Goal: Task Accomplishment & Management: Manage account settings

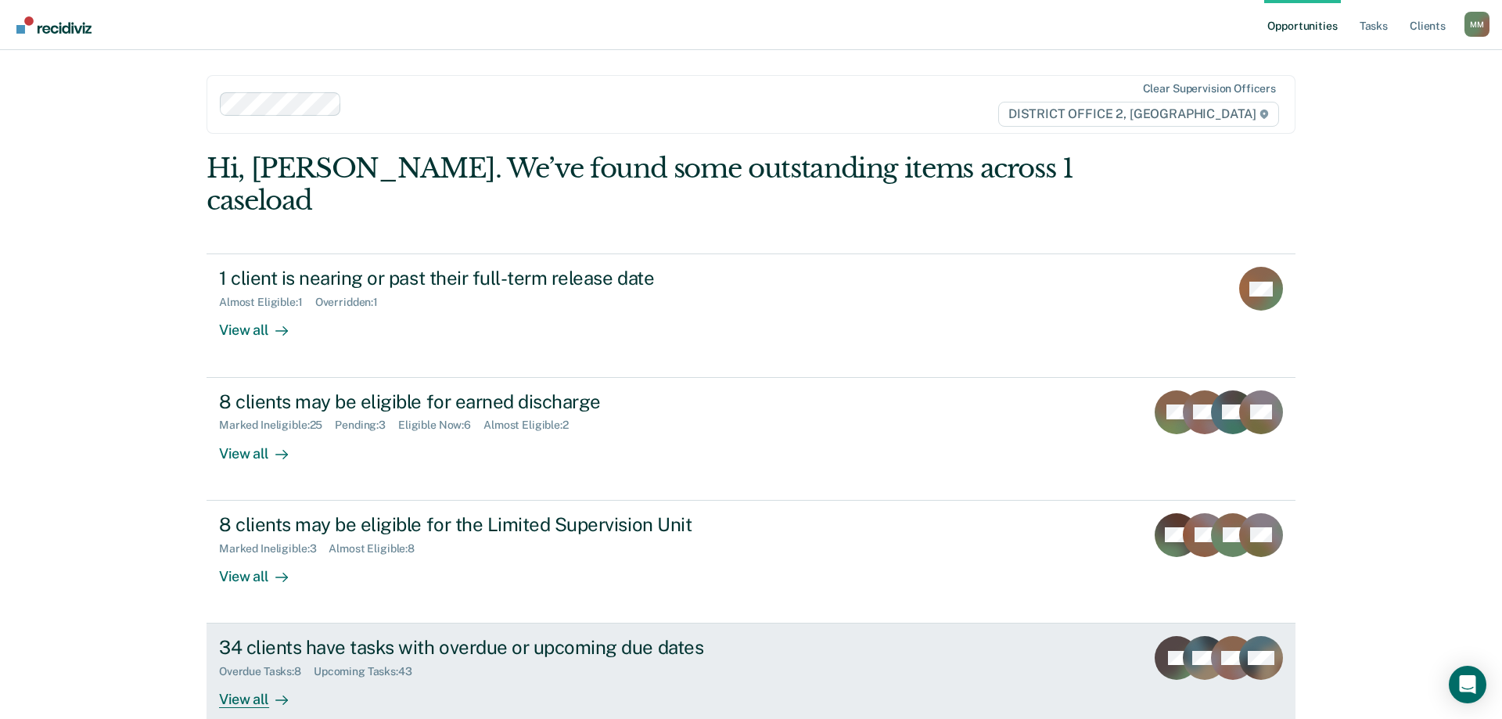
click at [412, 665] on div "Upcoming Tasks : 43" at bounding box center [369, 671] width 111 height 13
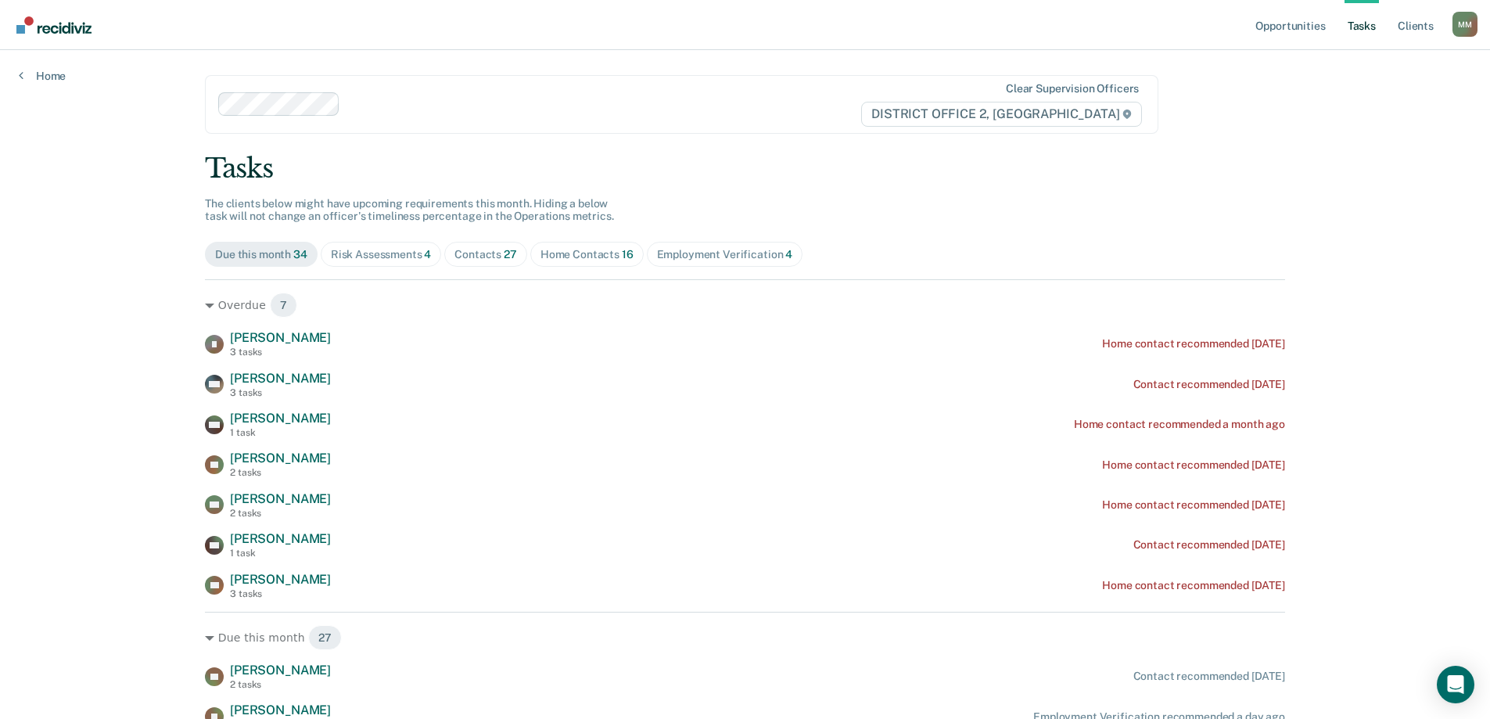
click at [580, 261] on div "Home Contacts 16" at bounding box center [587, 254] width 93 height 13
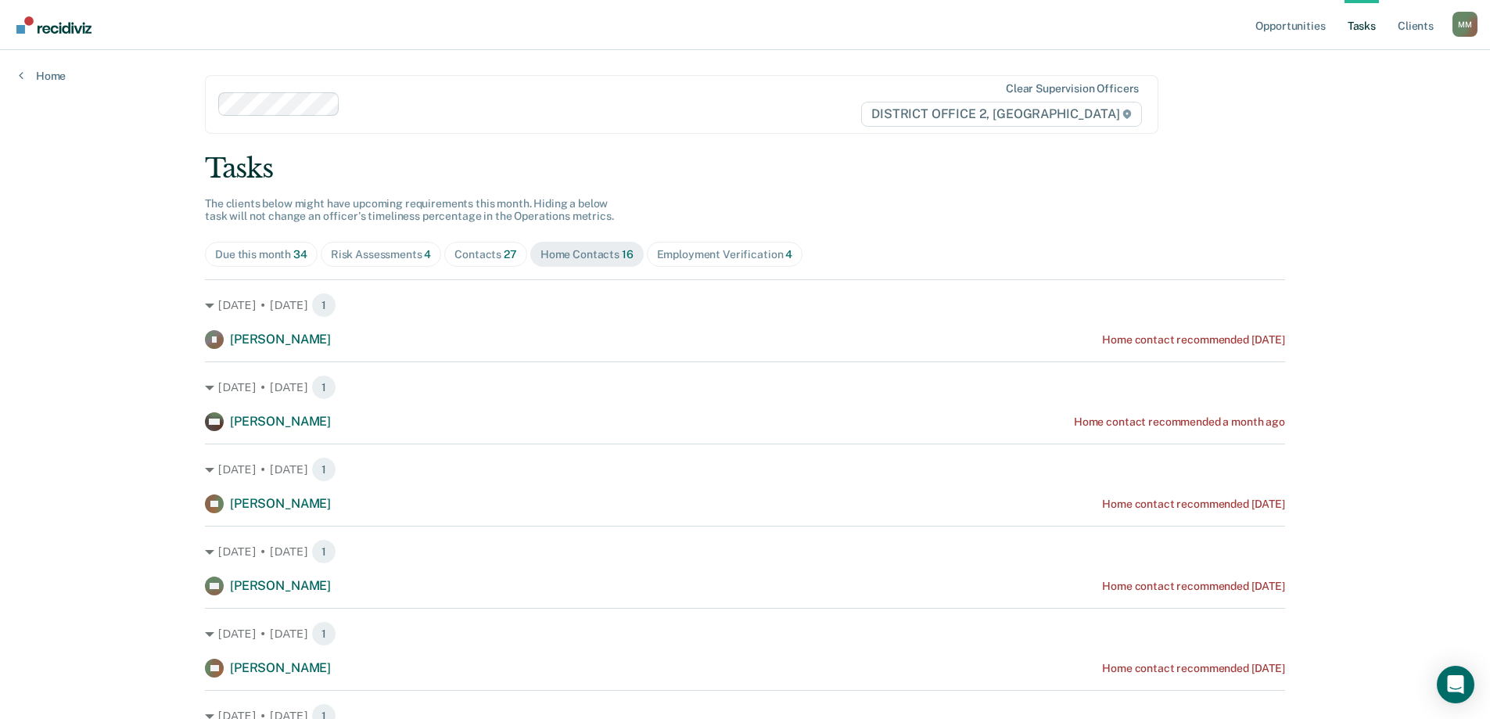
click at [476, 263] on span "Contacts 27" at bounding box center [485, 254] width 83 height 25
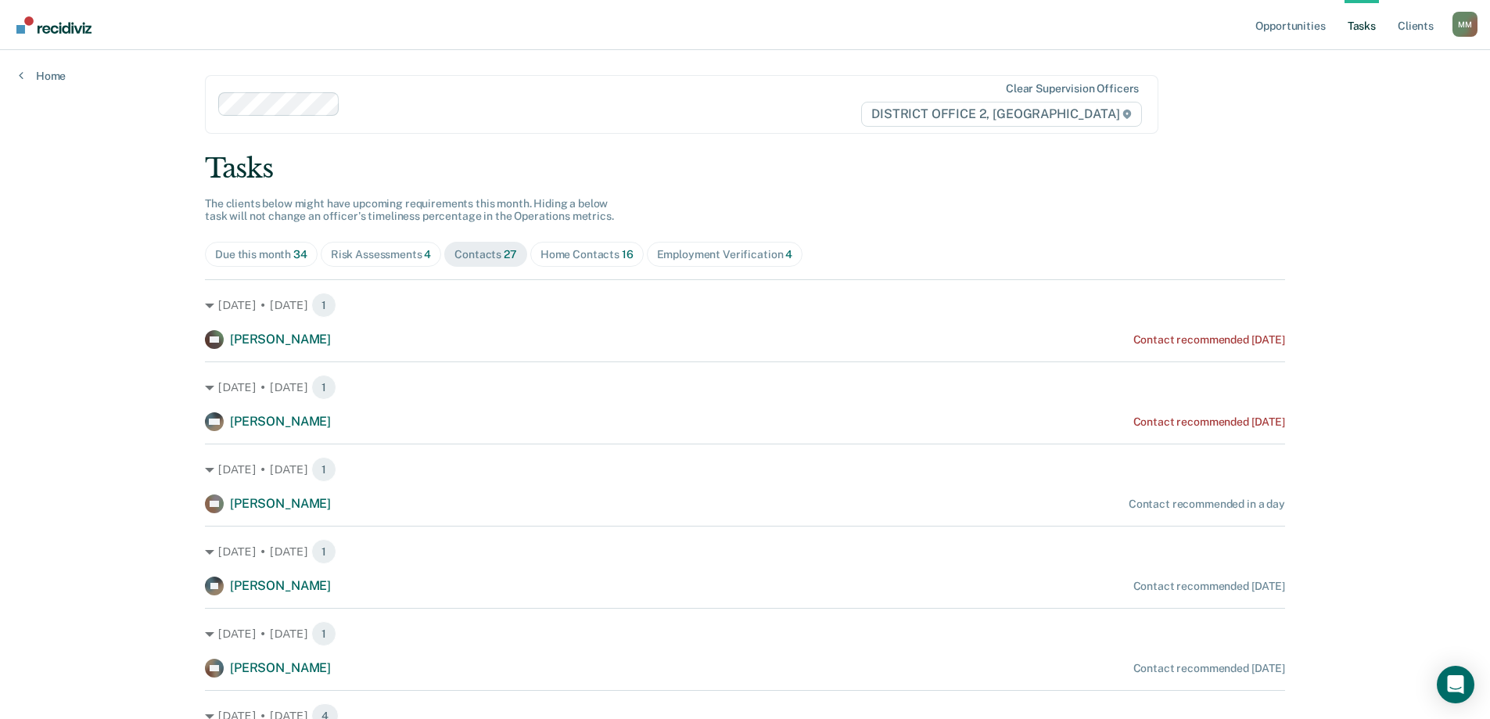
click at [480, 255] on div "Contacts 27" at bounding box center [486, 254] width 63 height 13
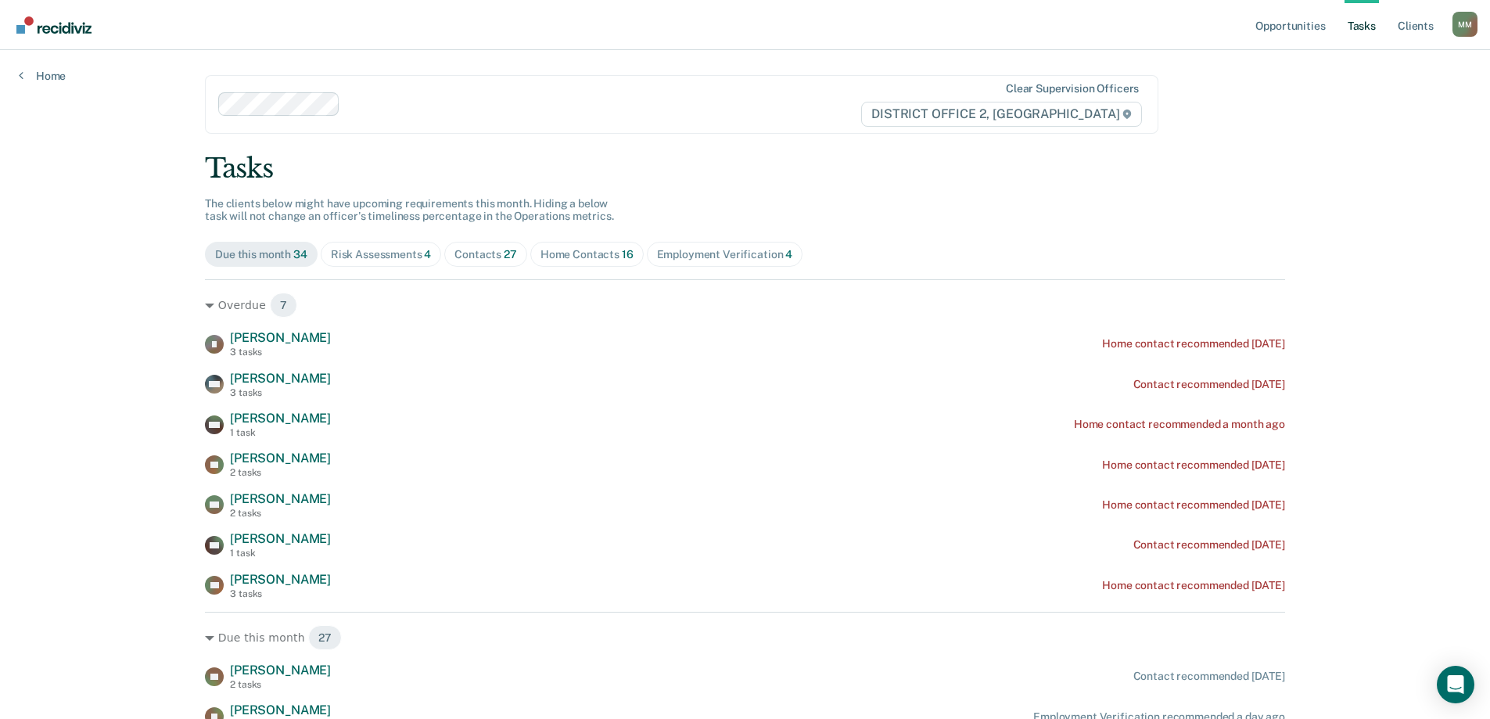
click at [466, 248] on div "Contacts 27" at bounding box center [486, 254] width 63 height 13
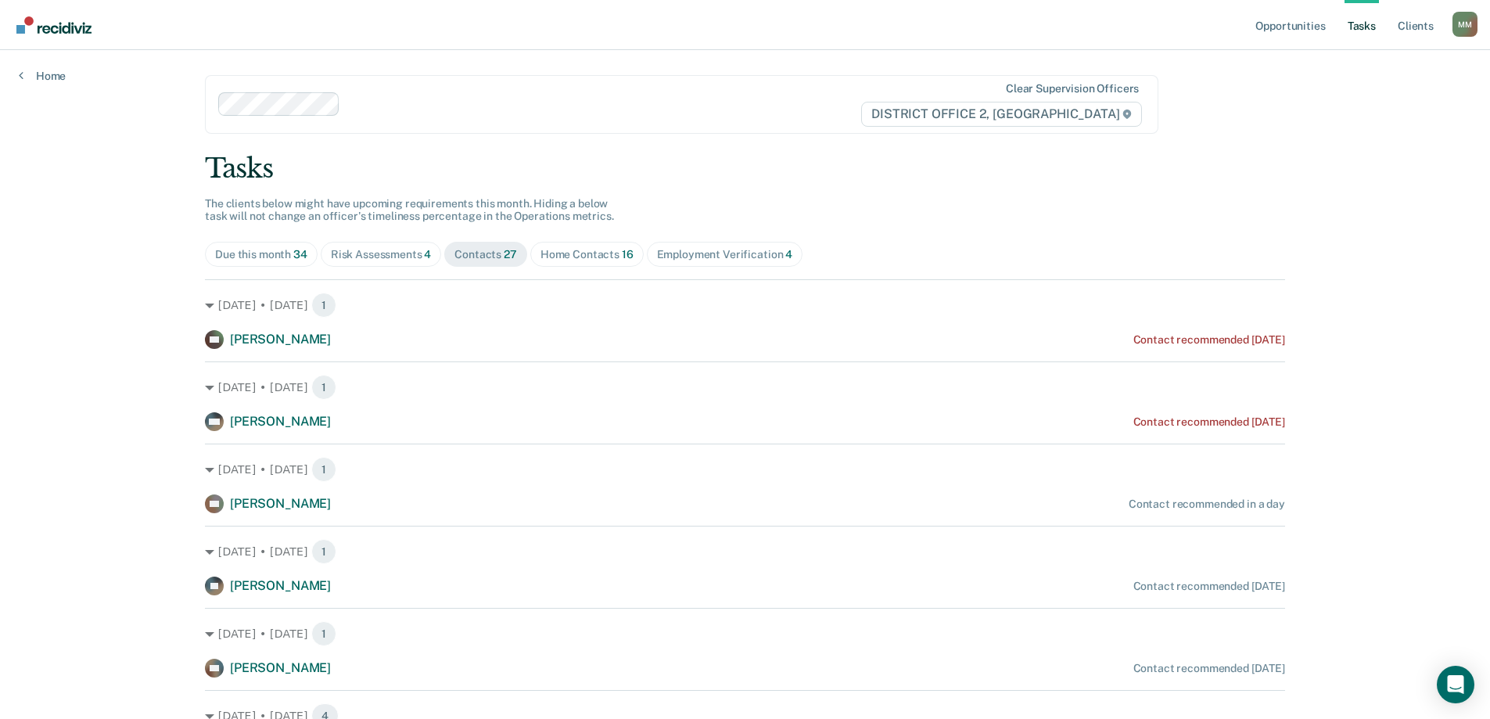
click at [568, 254] on div "Home Contacts 16" at bounding box center [587, 254] width 93 height 13
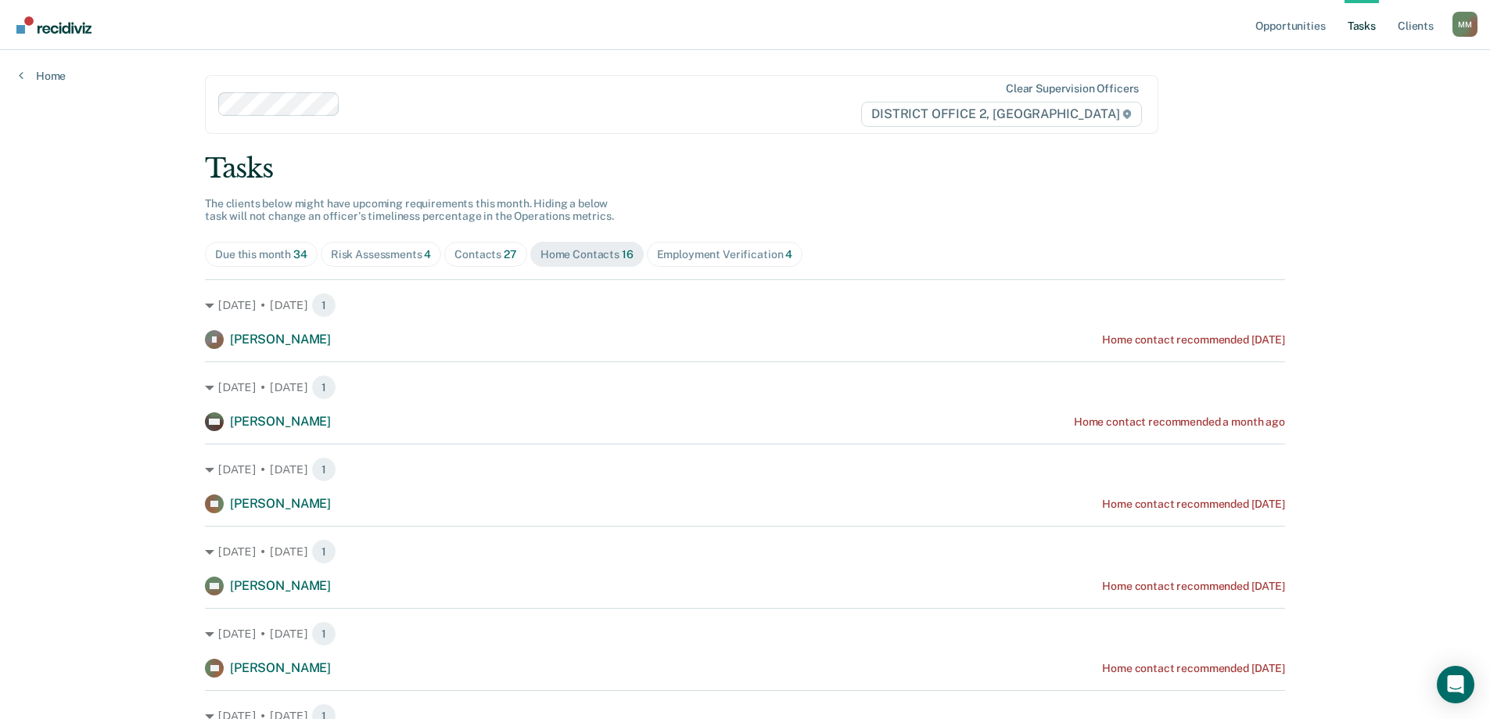
drag, startPoint x: 476, startPoint y: 242, endPoint x: 480, endPoint y: 251, distance: 9.9
click at [476, 243] on span "Contacts 27" at bounding box center [485, 254] width 83 height 25
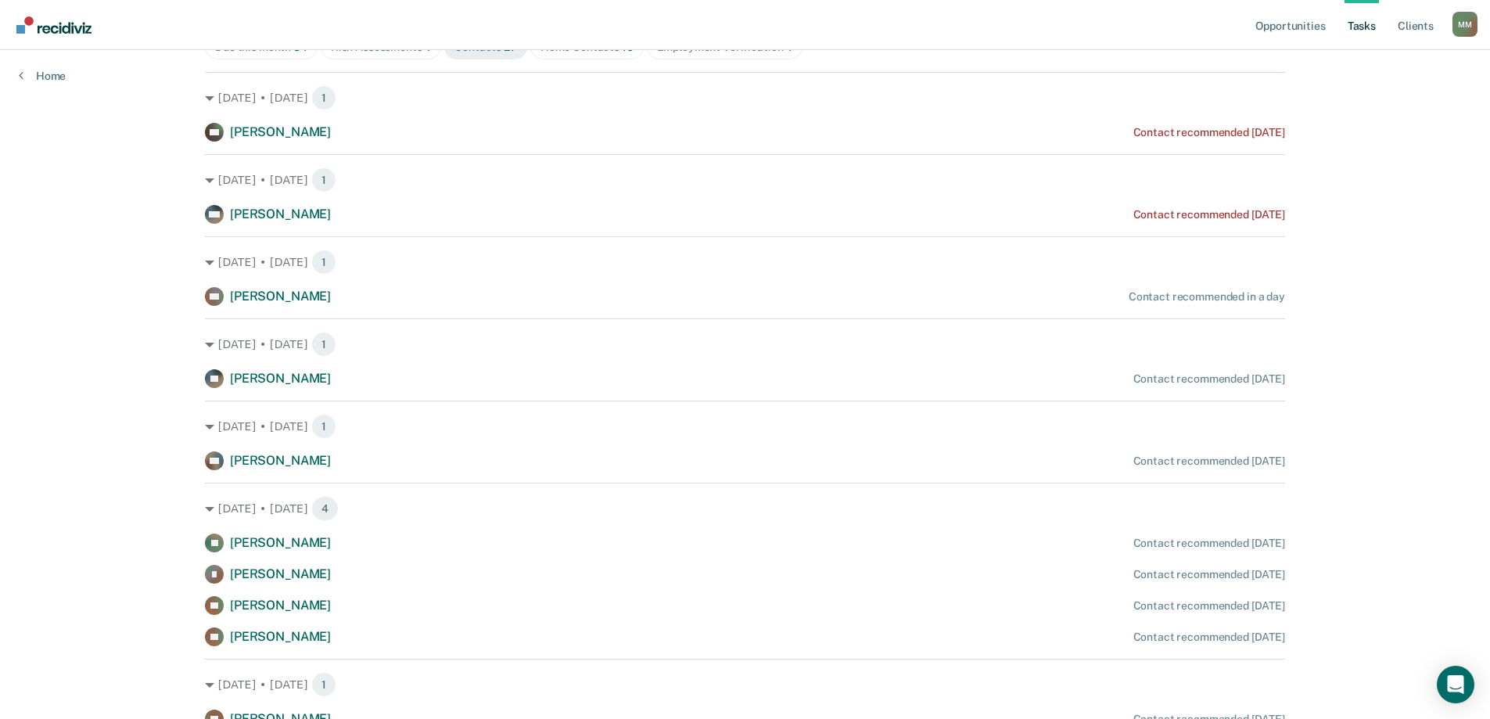
scroll to position [235, 0]
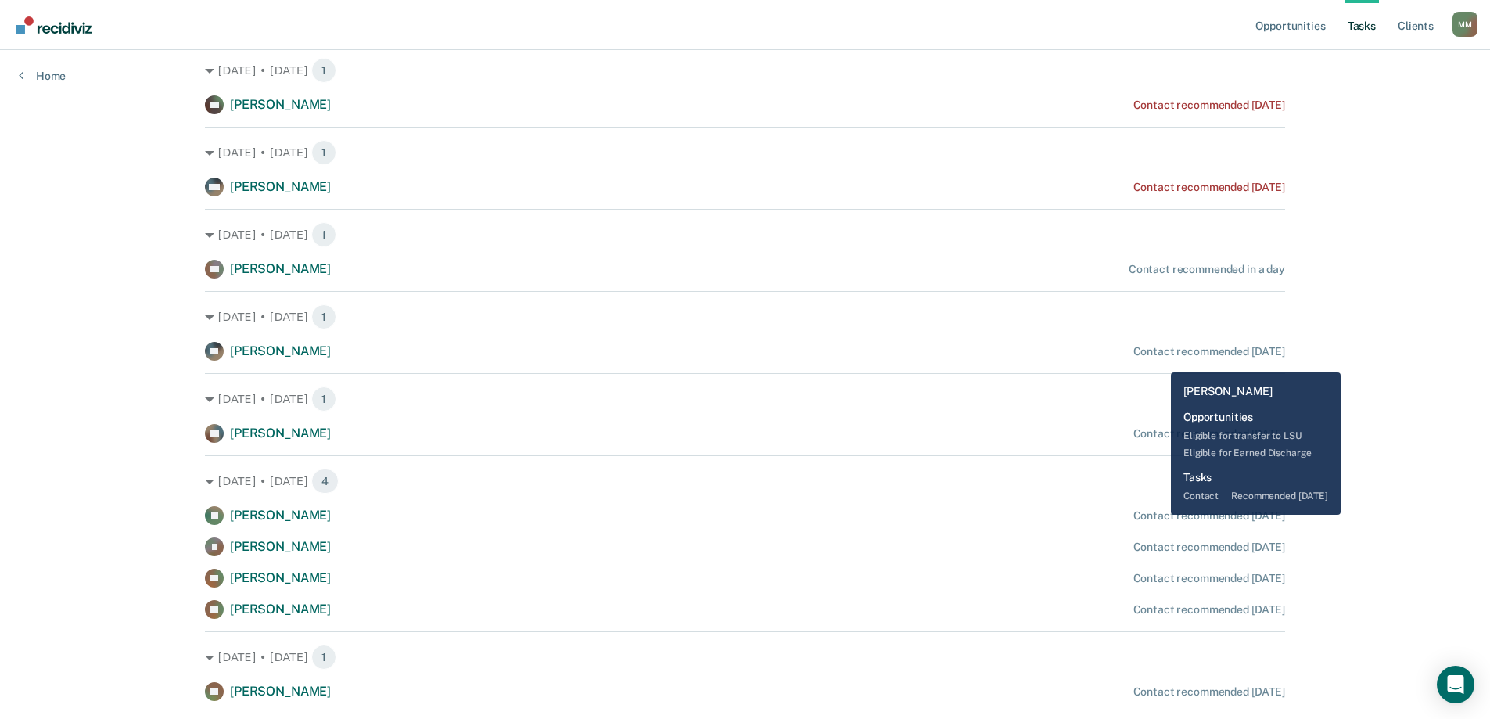
click at [1160, 361] on div "AT [PERSON_NAME] Contact recommended [DATE]" at bounding box center [745, 351] width 1080 height 19
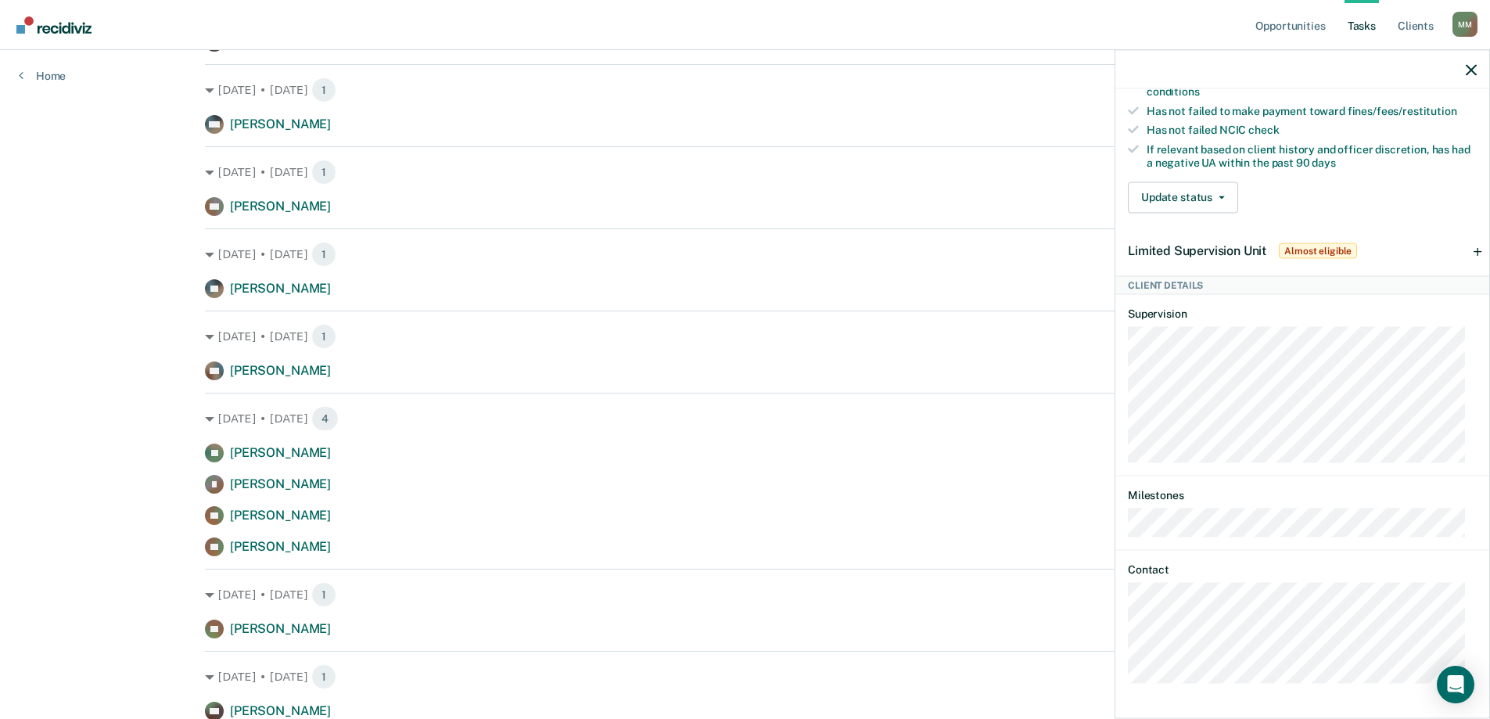
scroll to position [391, 0]
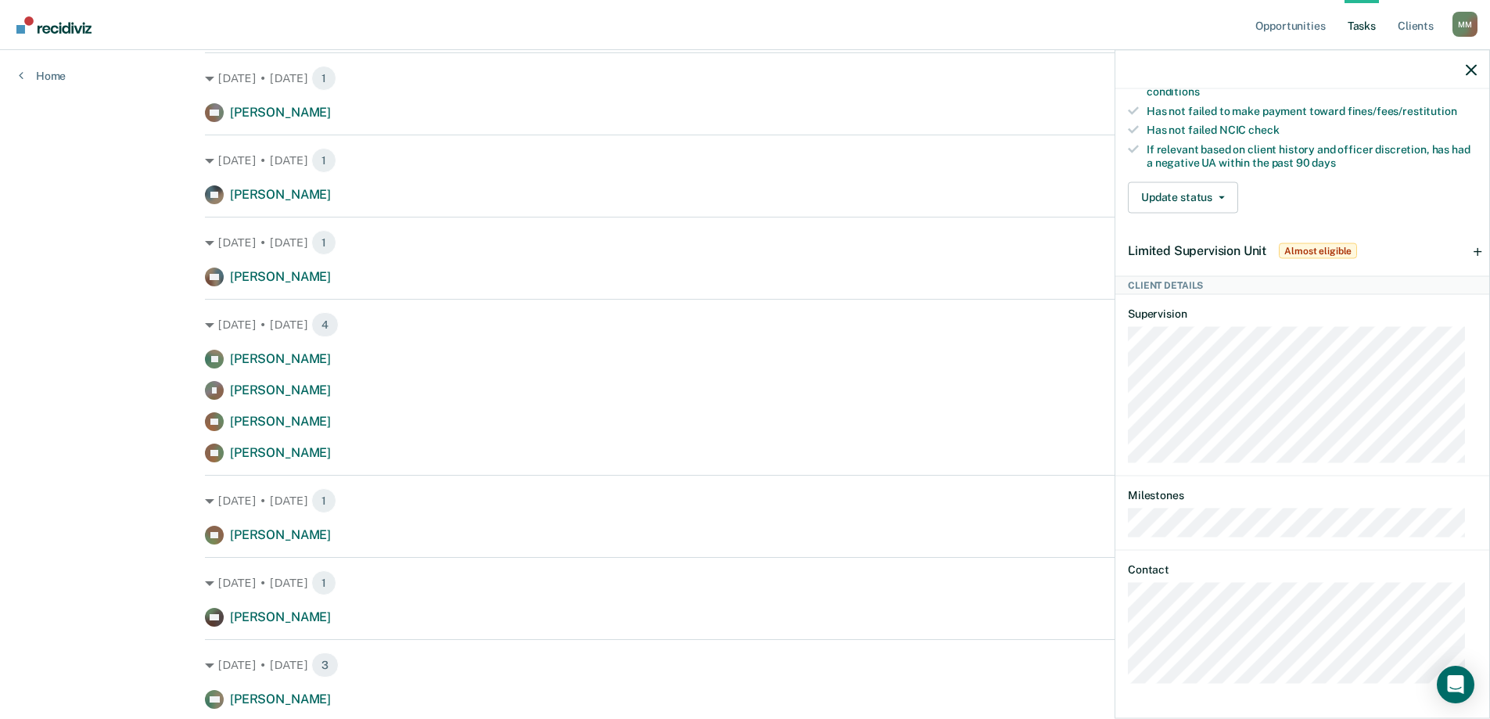
click at [331, 288] on div "[DATE] • [DATE] 1 CH [PERSON_NAME] Contact recommended [DATE] [DATE] • [DATE] 1…" at bounding box center [745, 711] width 1080 height 1646
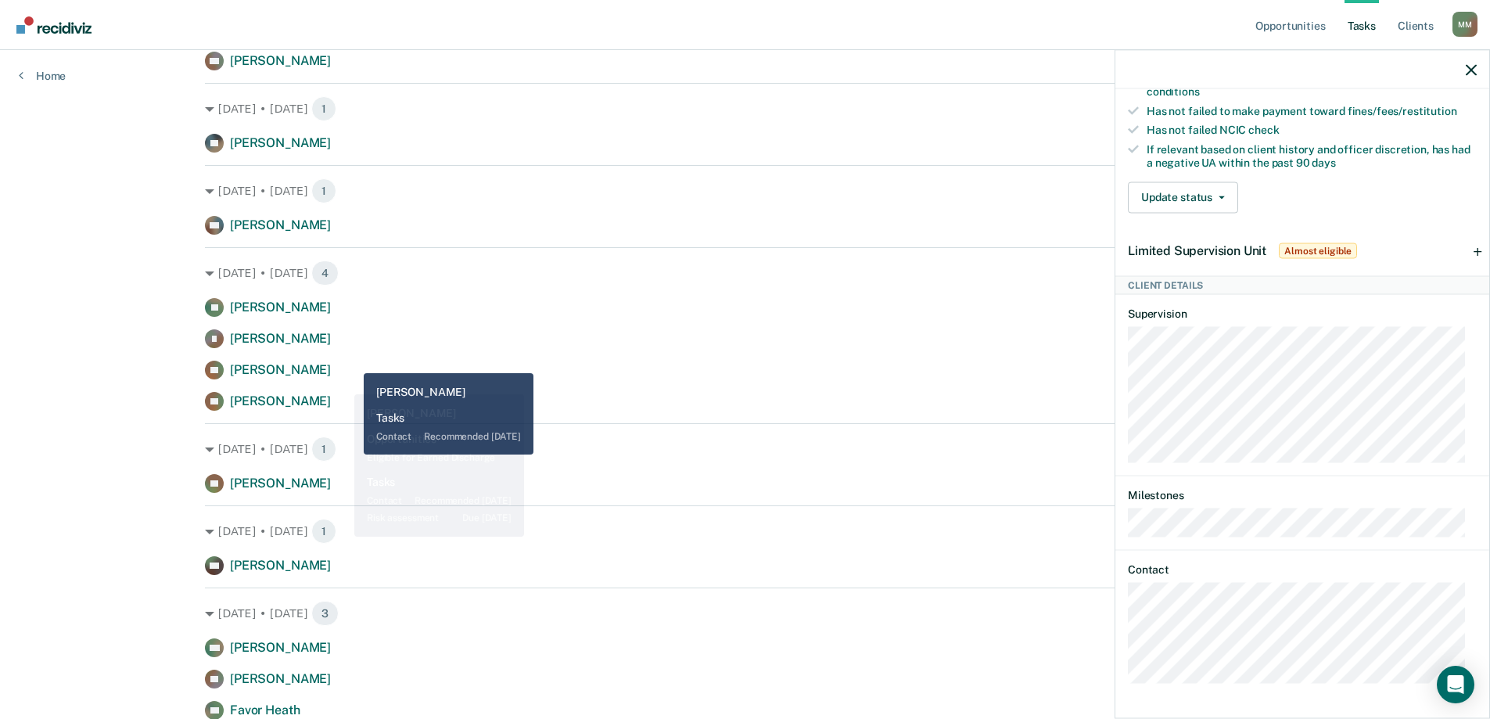
scroll to position [469, 0]
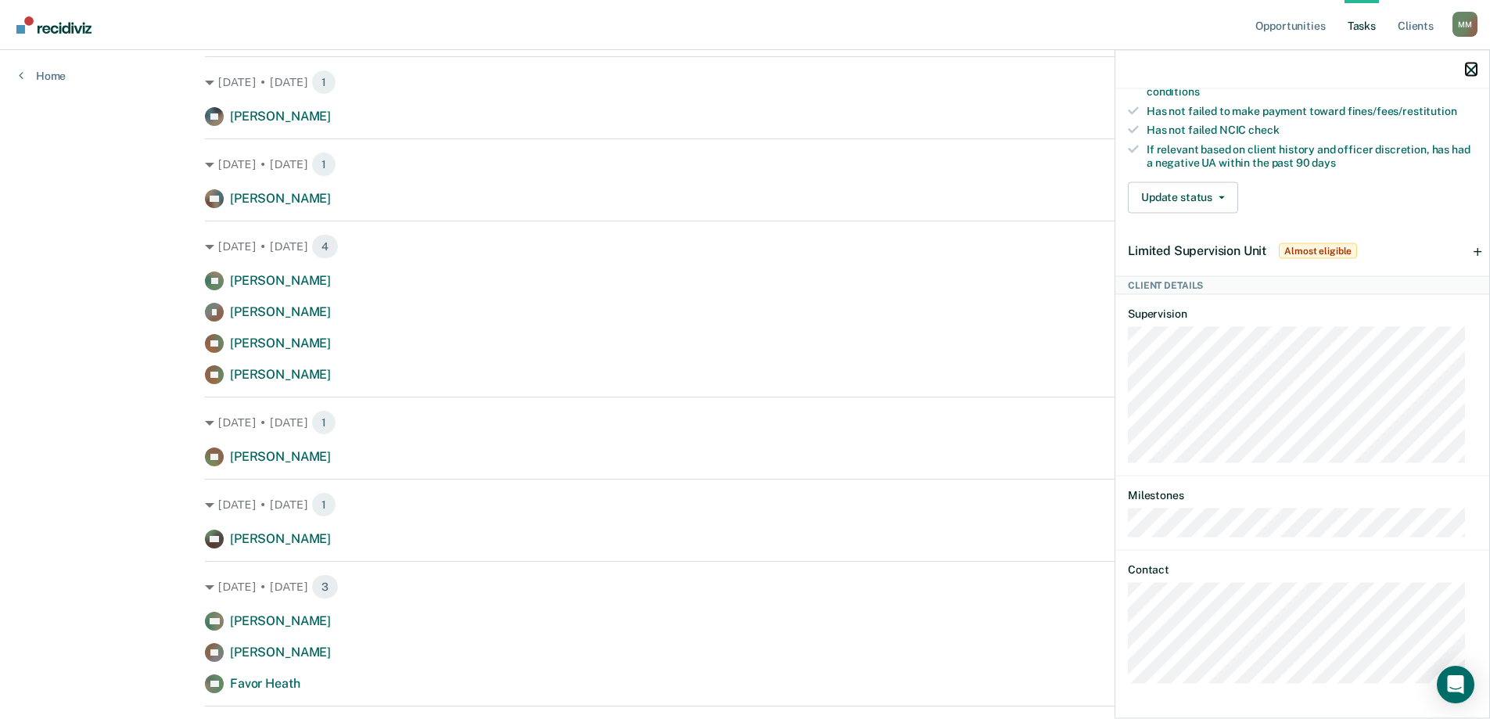
click at [1468, 70] on icon "button" at bounding box center [1471, 69] width 11 height 11
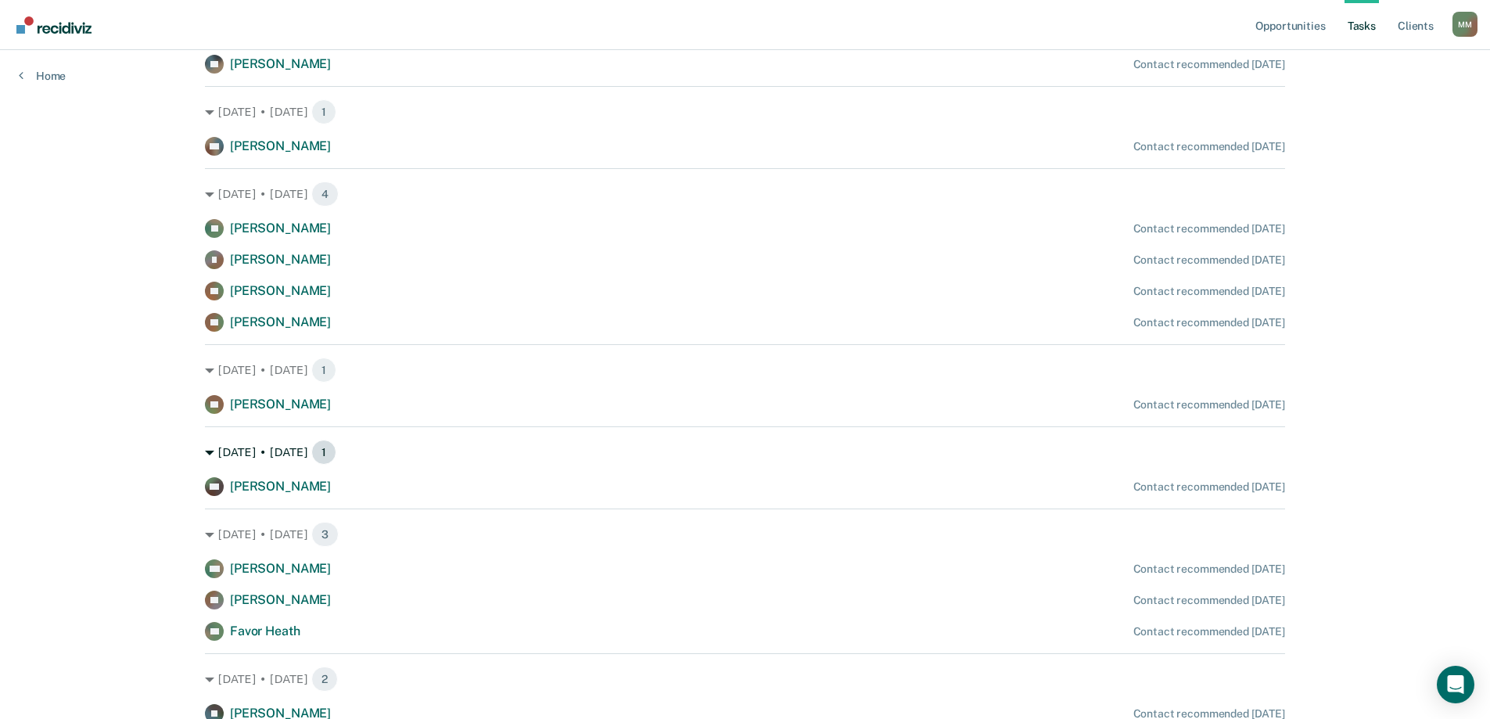
scroll to position [548, 0]
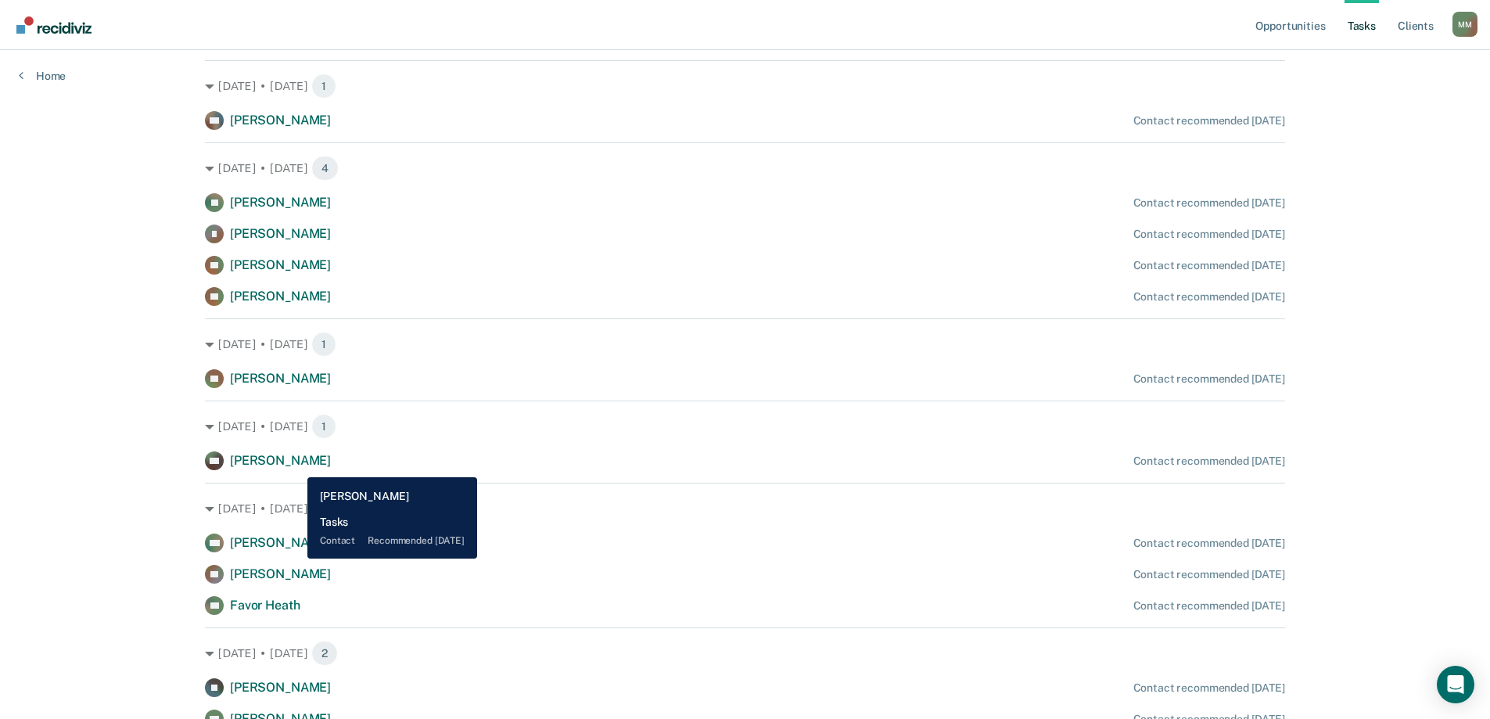
click at [296, 465] on span "[PERSON_NAME]" at bounding box center [280, 460] width 101 height 15
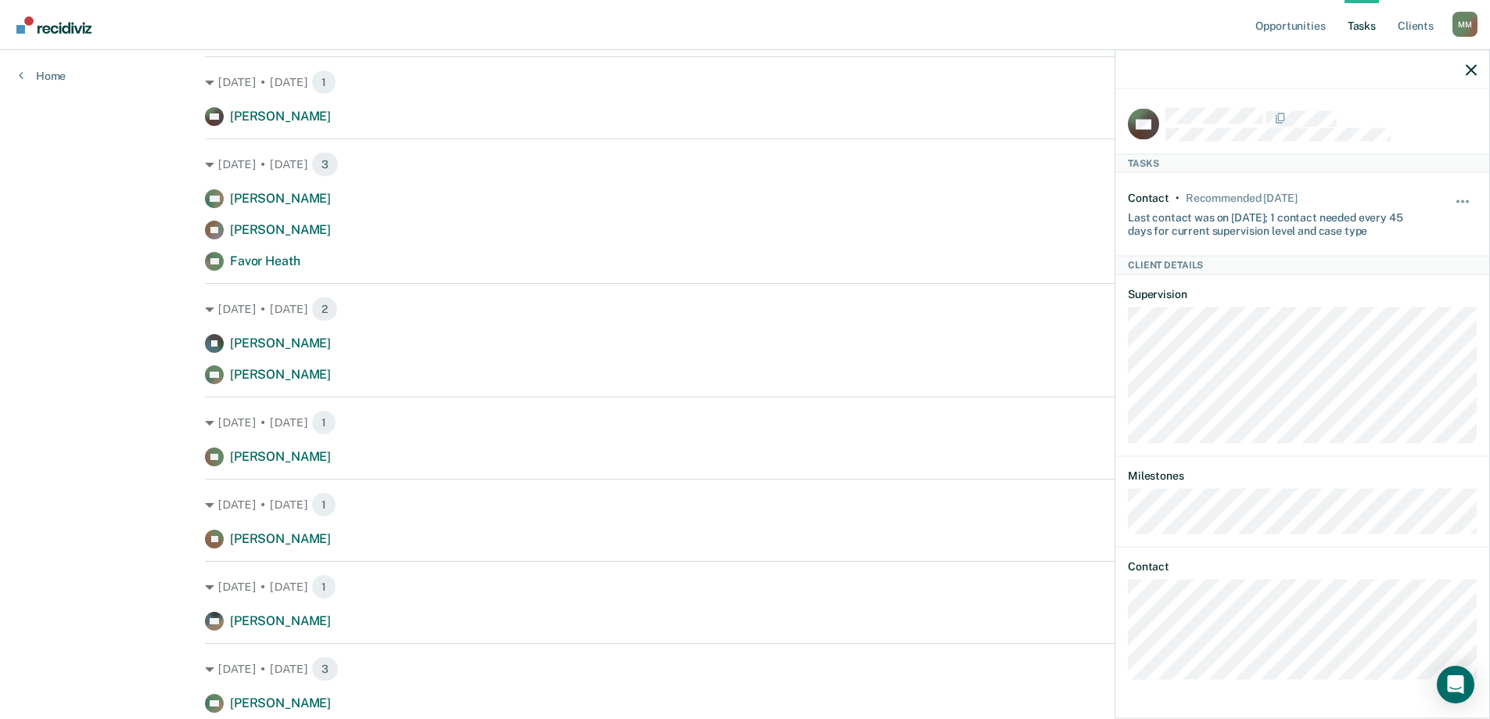
scroll to position [939, 0]
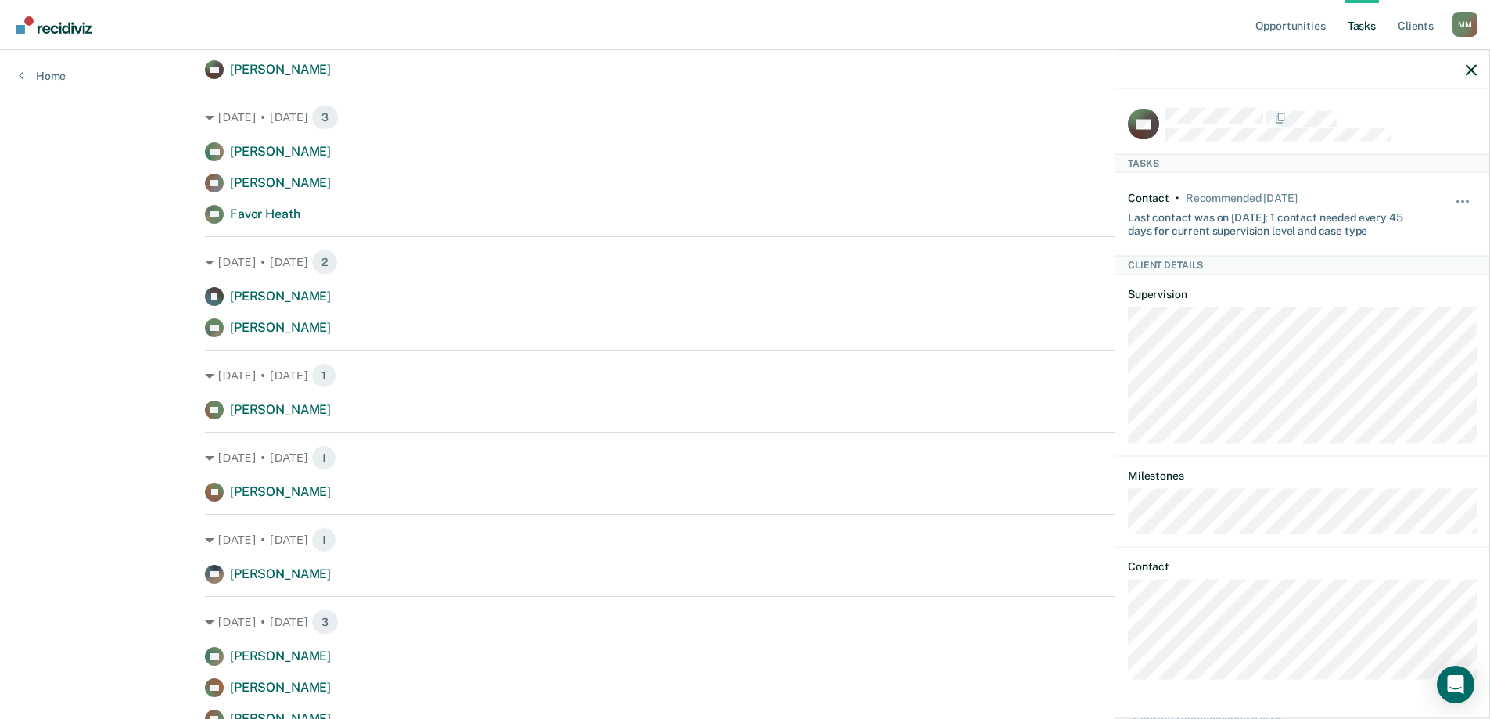
click at [1477, 67] on div at bounding box center [1303, 69] width 374 height 39
click at [1473, 71] on icon "button" at bounding box center [1471, 69] width 11 height 11
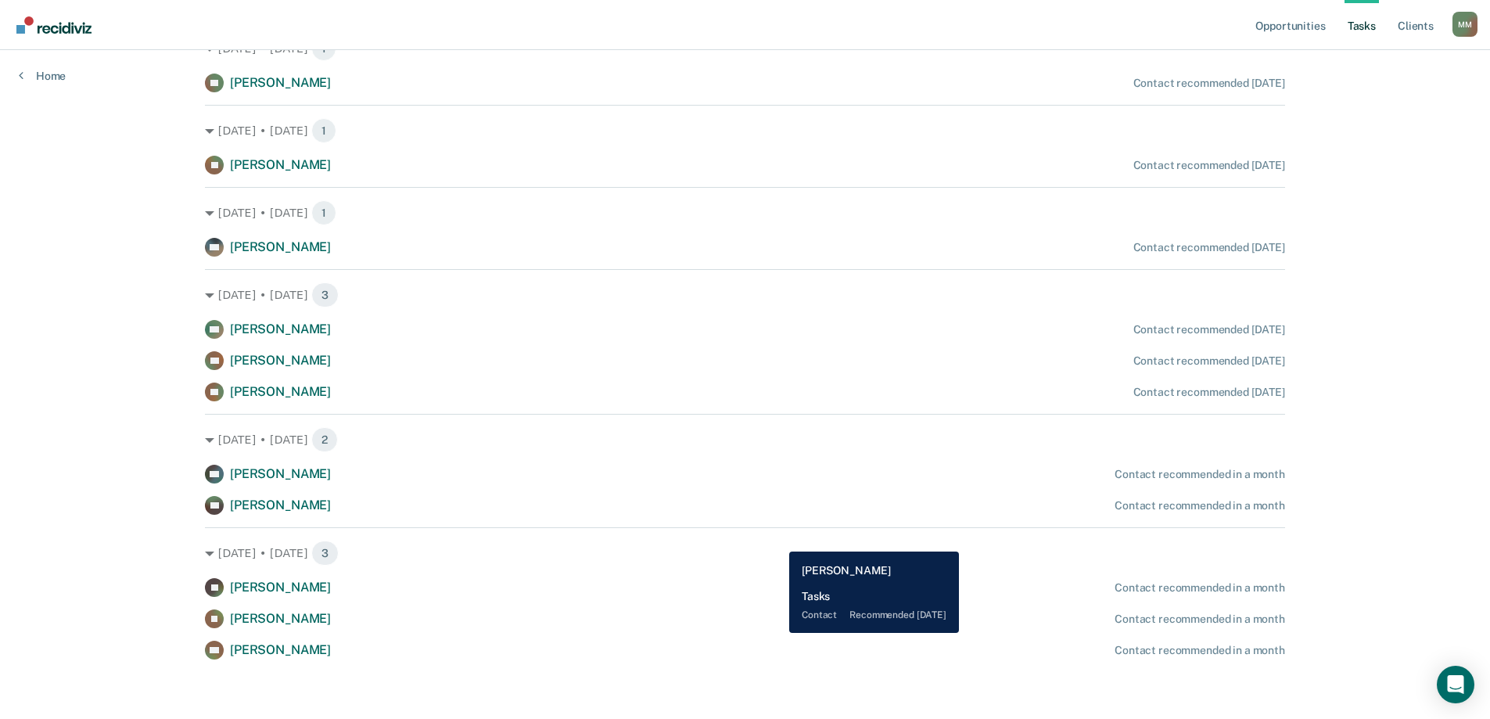
scroll to position [1269, 0]
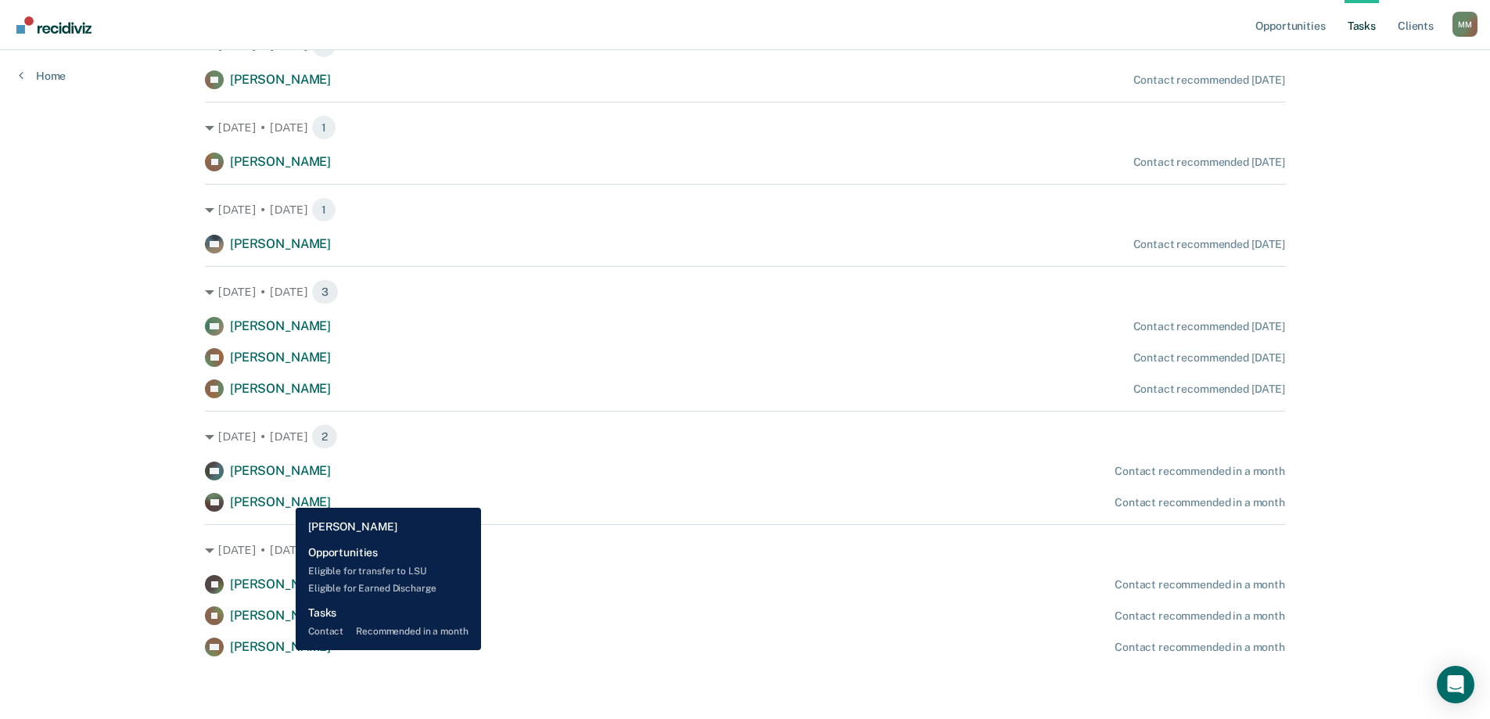
click at [284, 496] on span "[PERSON_NAME]" at bounding box center [280, 501] width 101 height 15
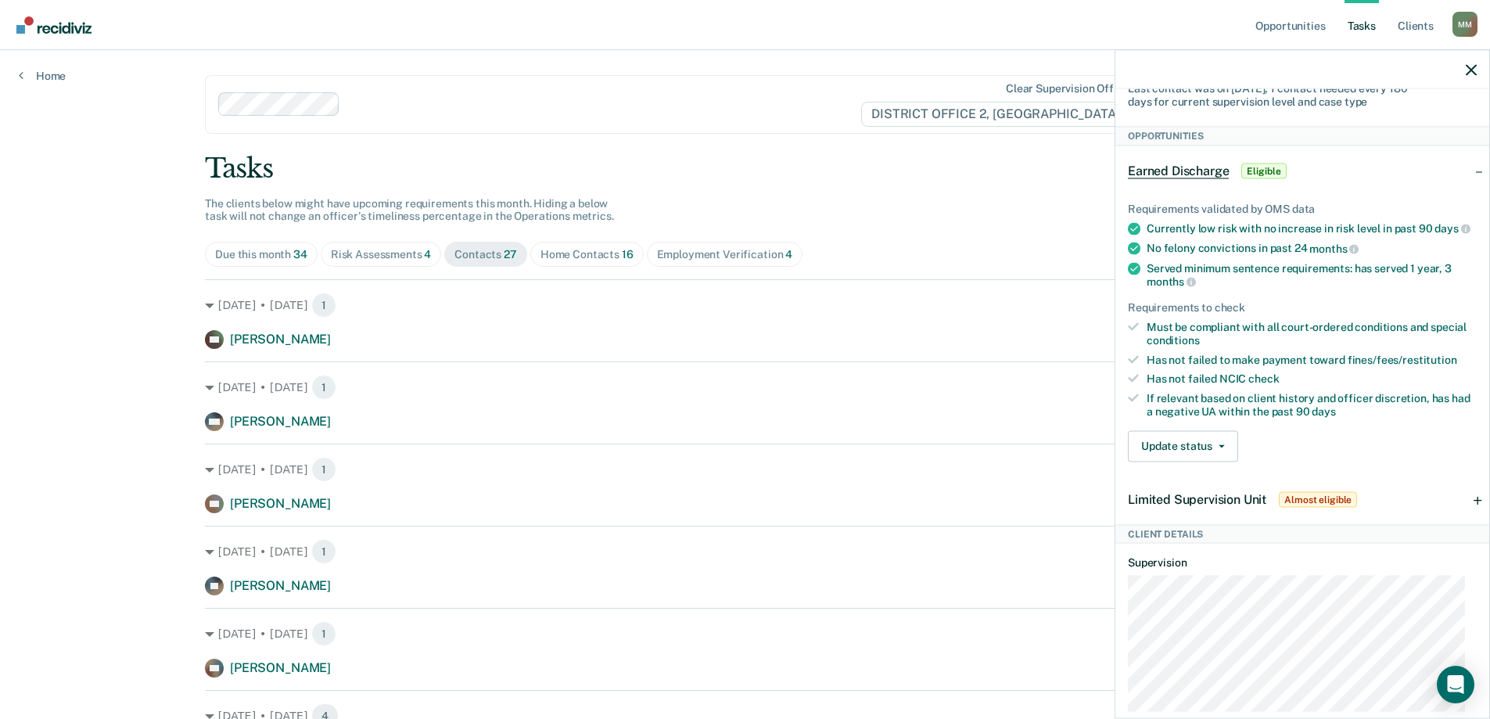
scroll to position [156, 0]
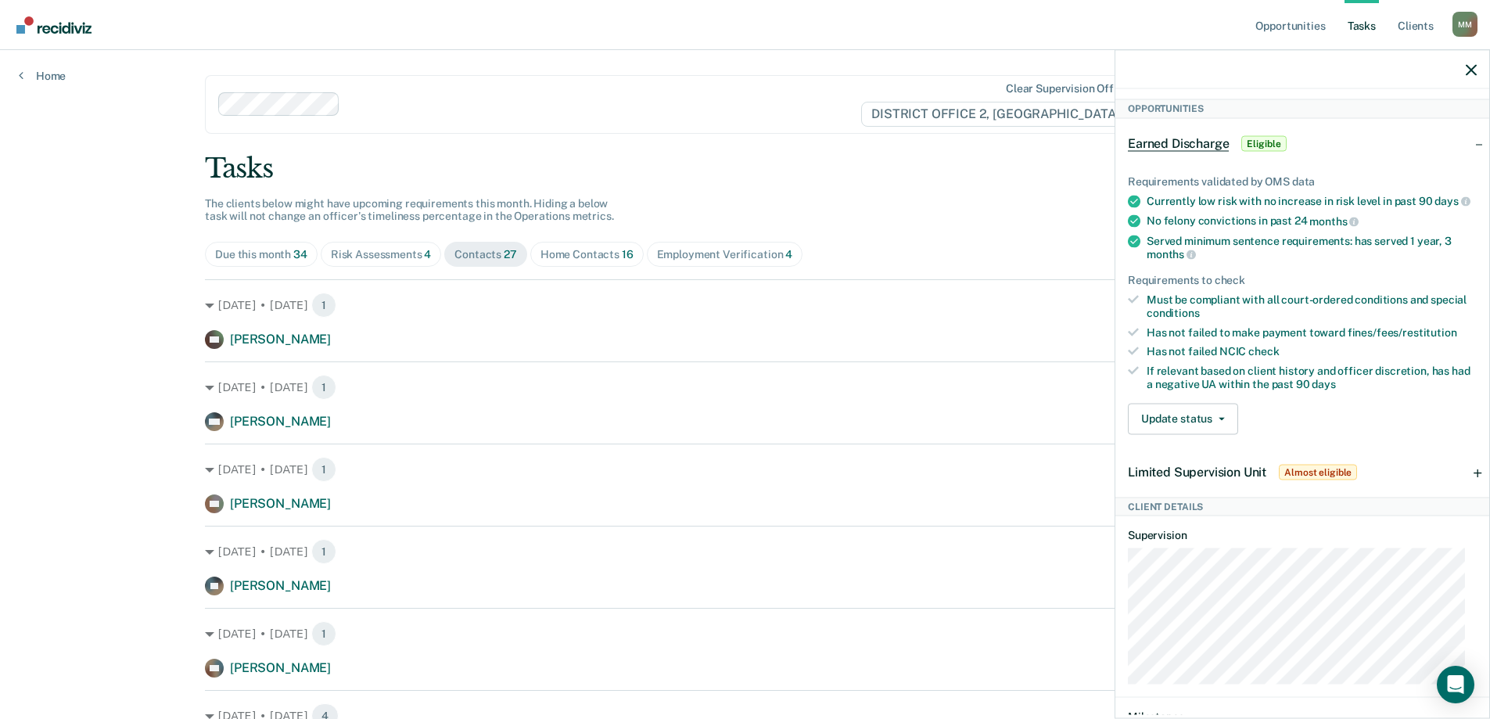
click at [1469, 483] on div "Limited Supervision Unit Almost eligible" at bounding box center [1303, 472] width 374 height 50
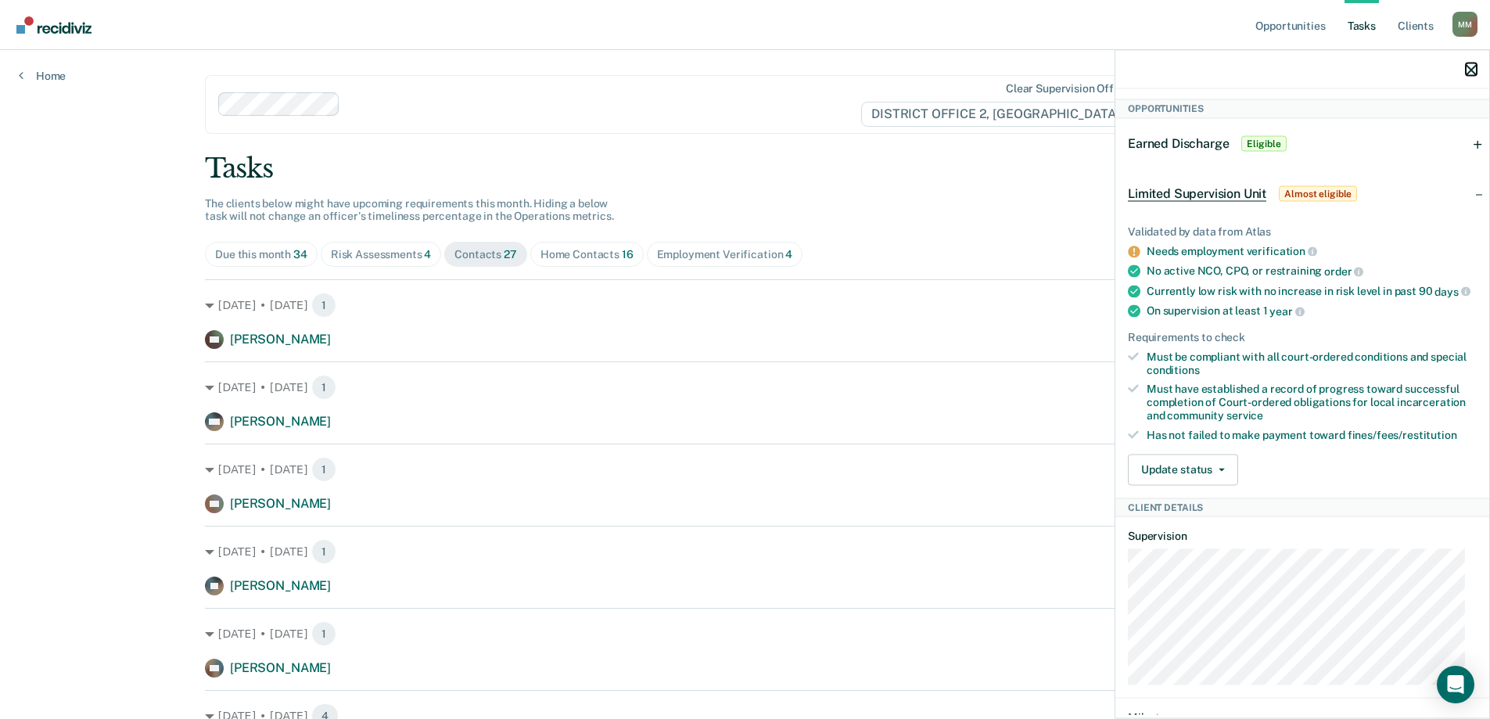
click at [1475, 74] on icon "button" at bounding box center [1471, 69] width 11 height 11
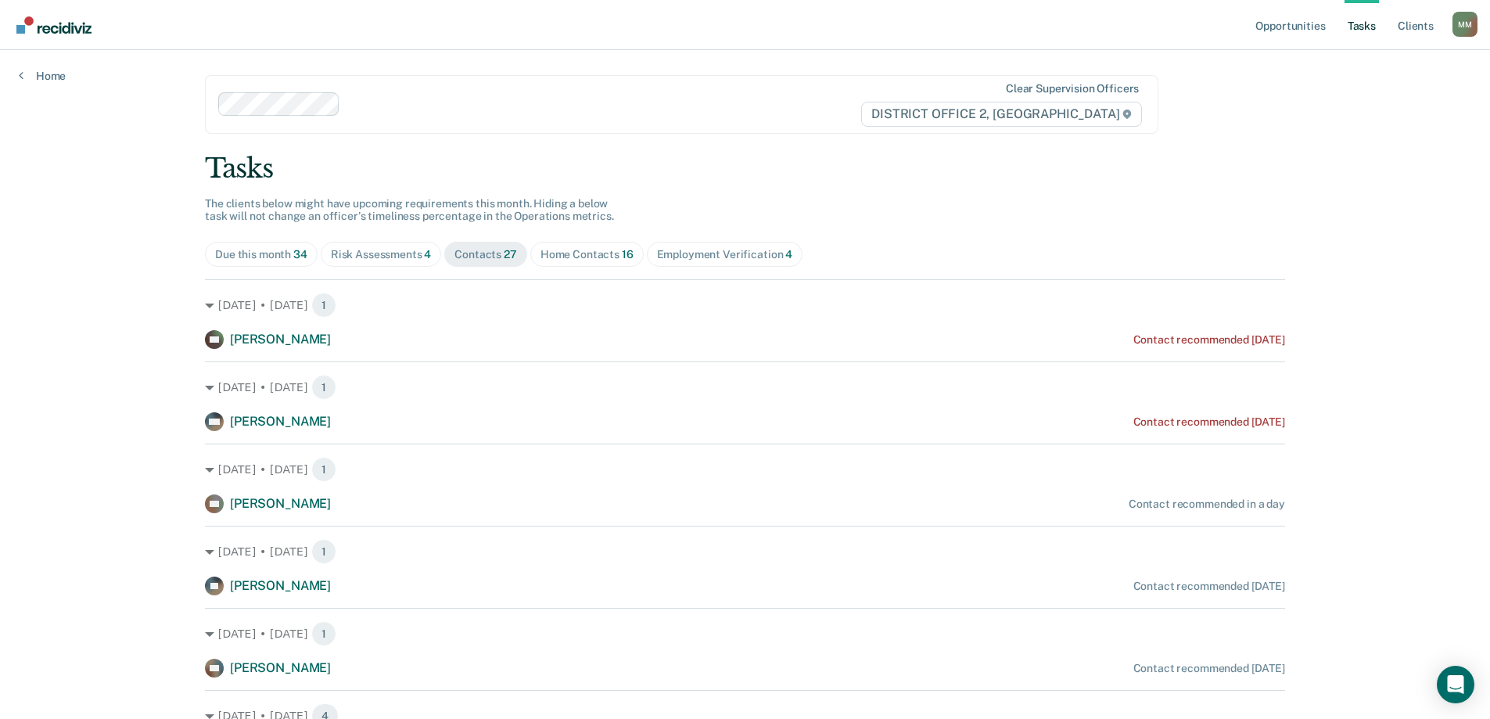
click at [763, 258] on div "Employment Verification 4" at bounding box center [725, 254] width 136 height 13
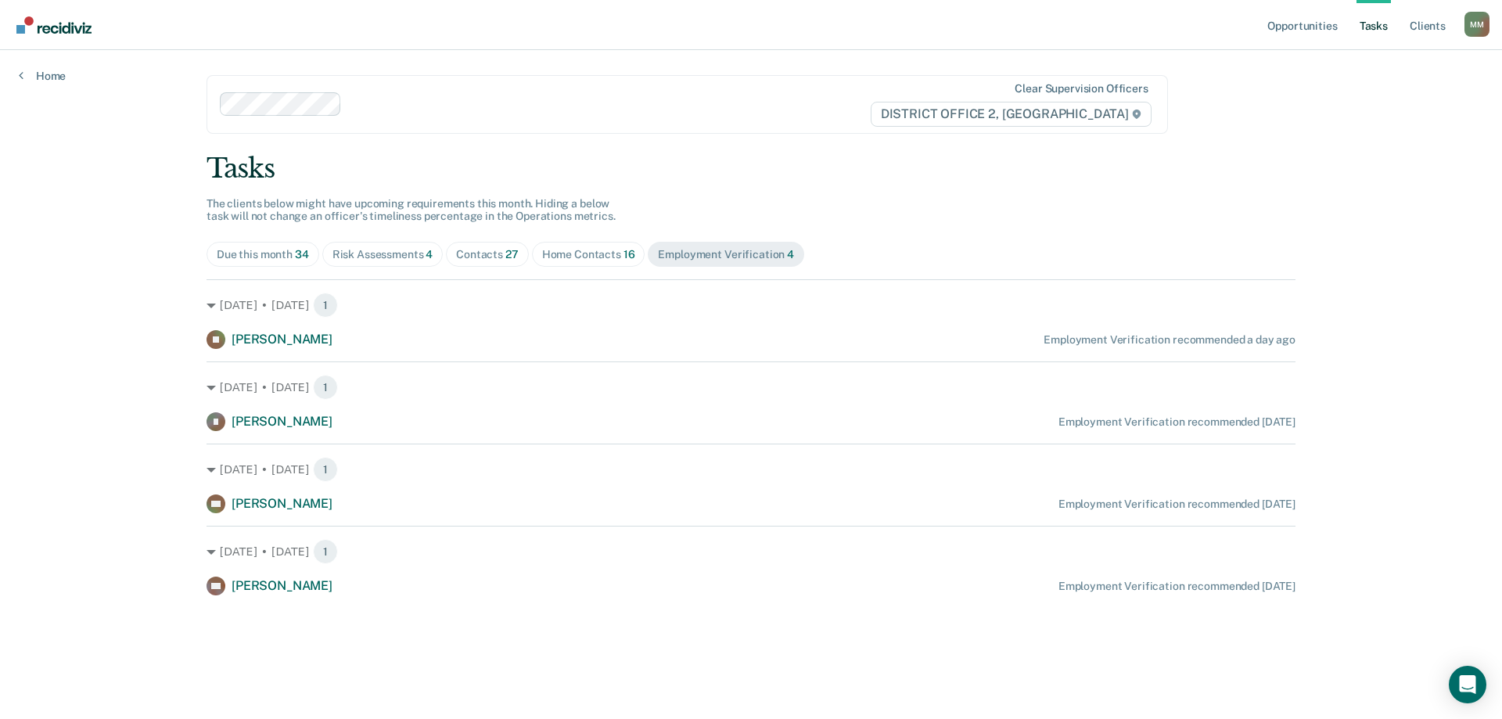
click at [606, 255] on div "Home Contacts 16" at bounding box center [588, 254] width 93 height 13
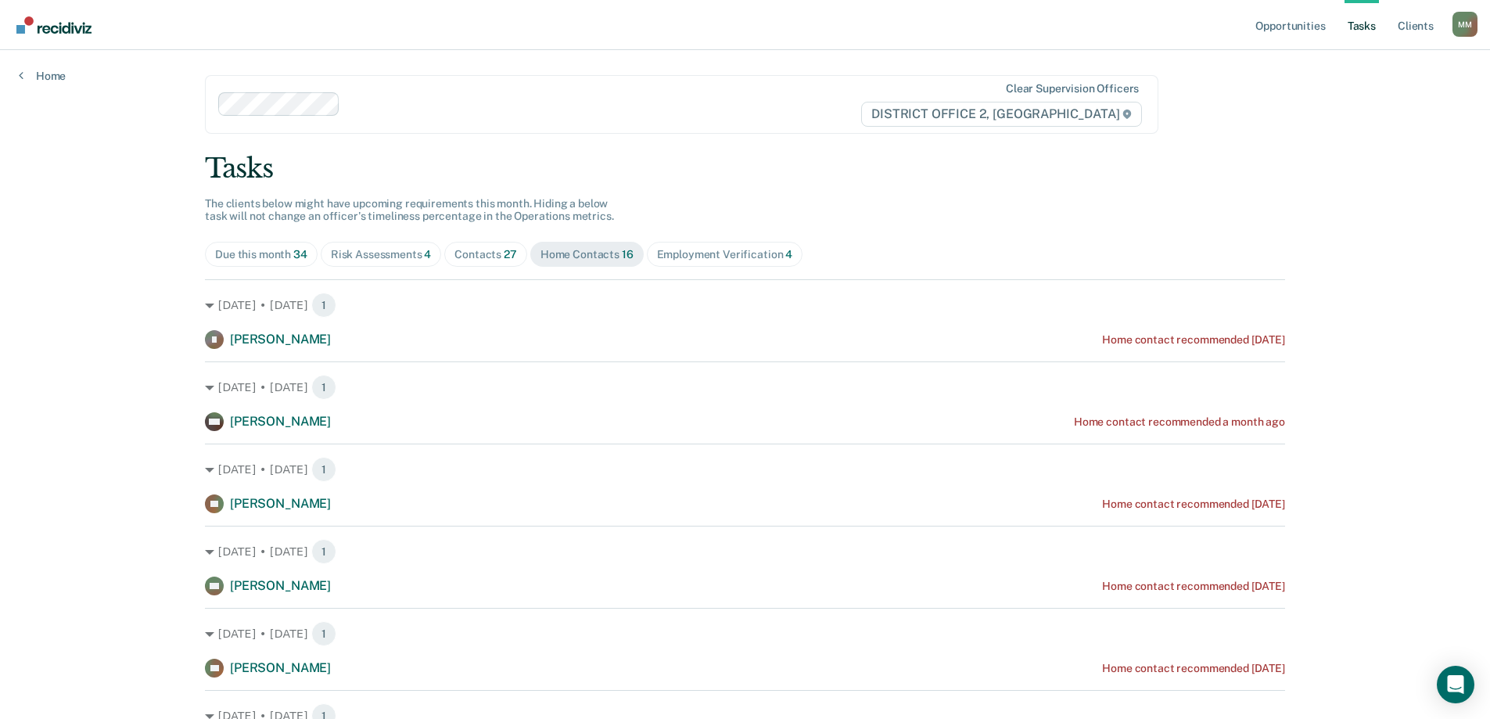
click at [504, 260] on span "27" at bounding box center [510, 254] width 13 height 13
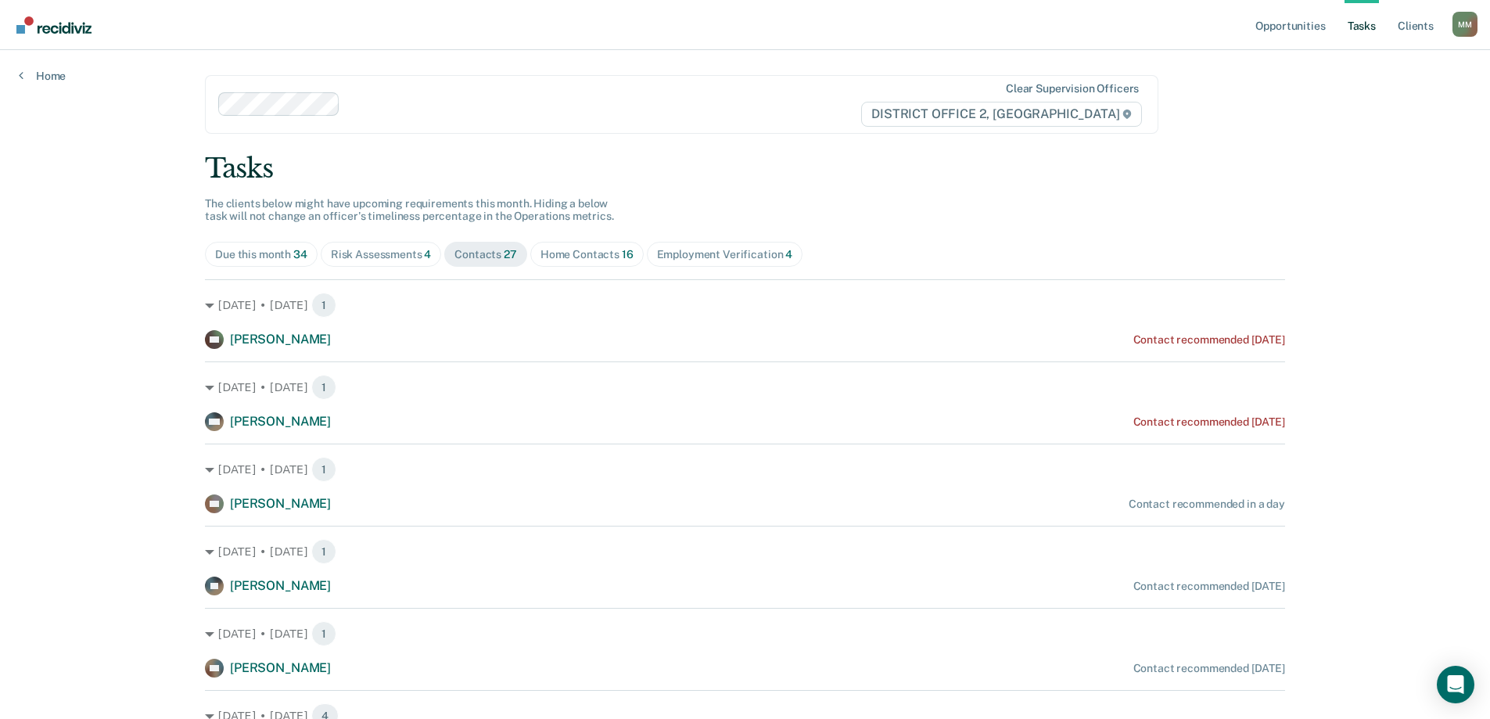
click at [389, 259] on div "Risk Assessments 4" at bounding box center [381, 254] width 101 height 13
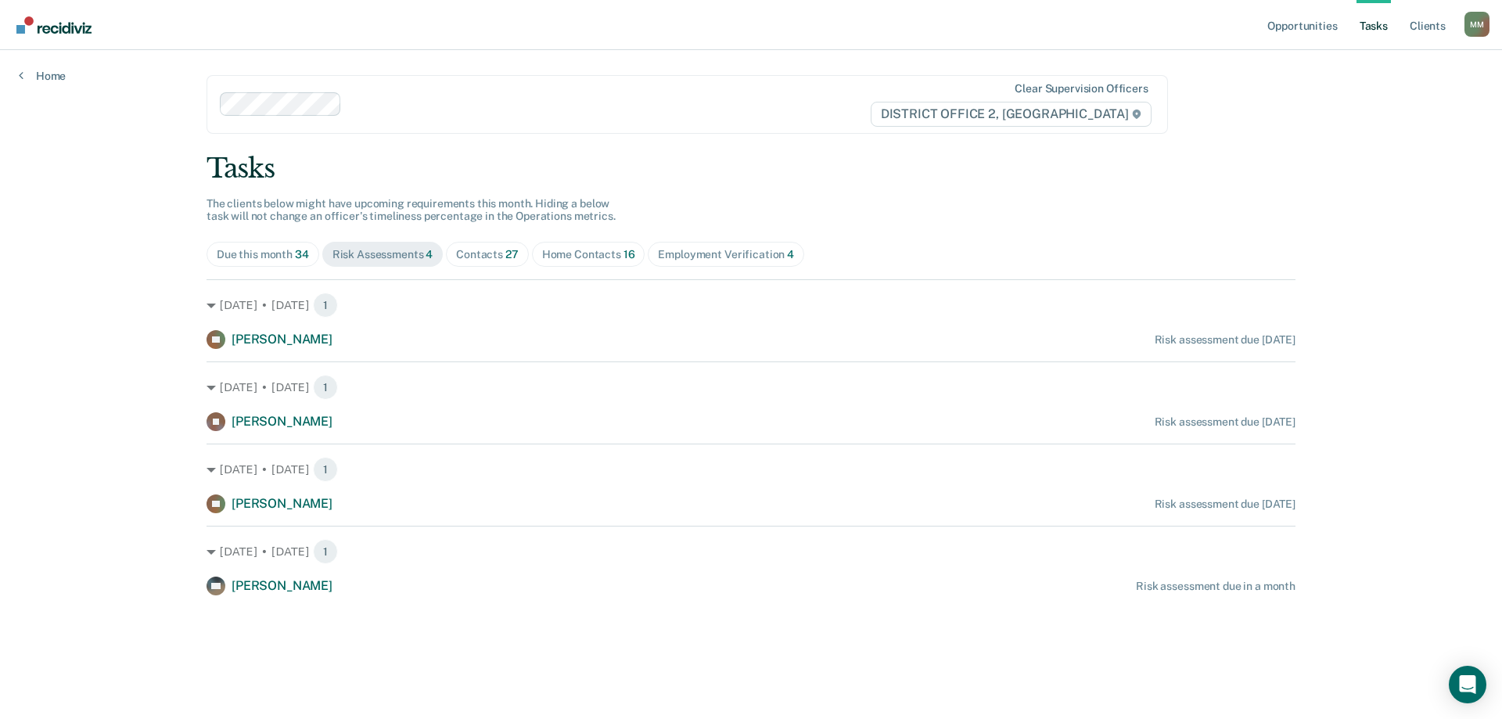
click at [282, 254] on div "Due this month 34" at bounding box center [263, 254] width 92 height 13
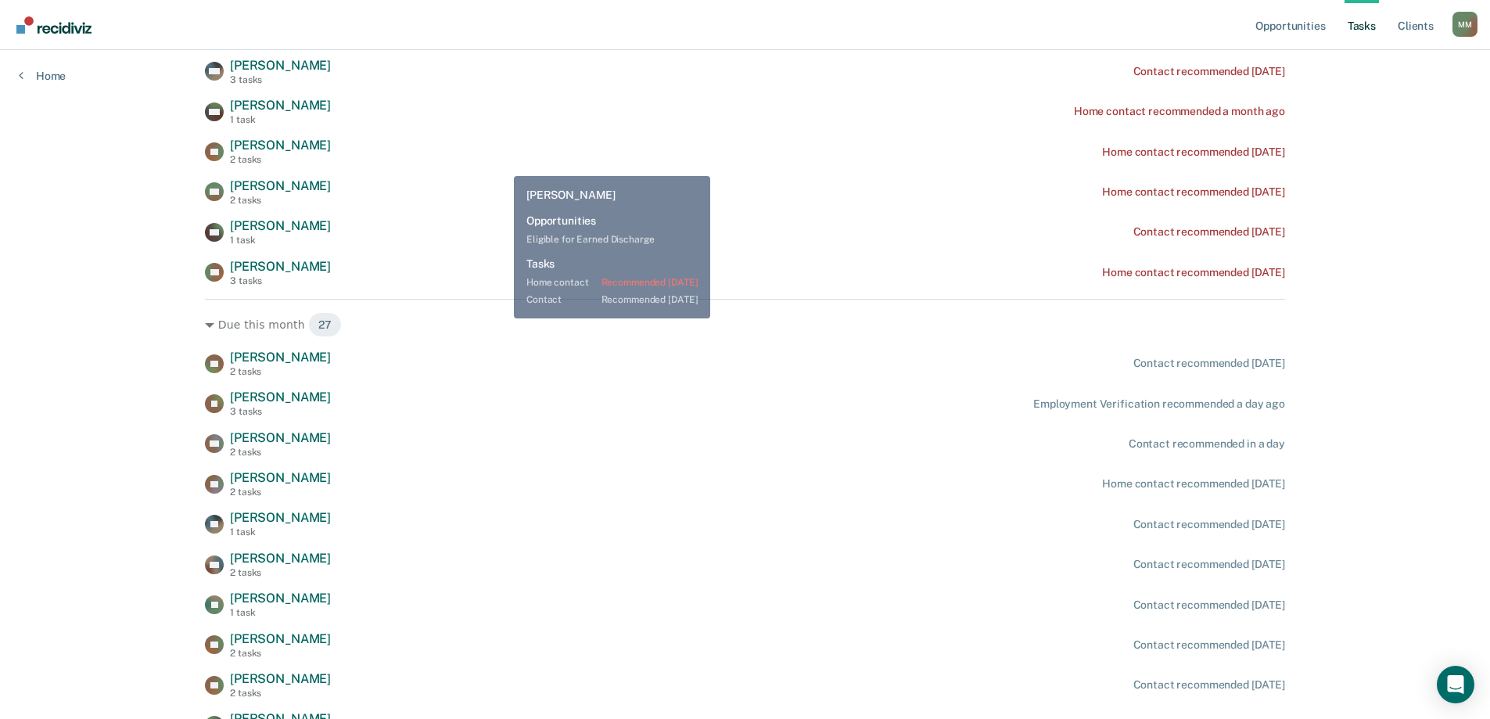
scroll to position [0, 0]
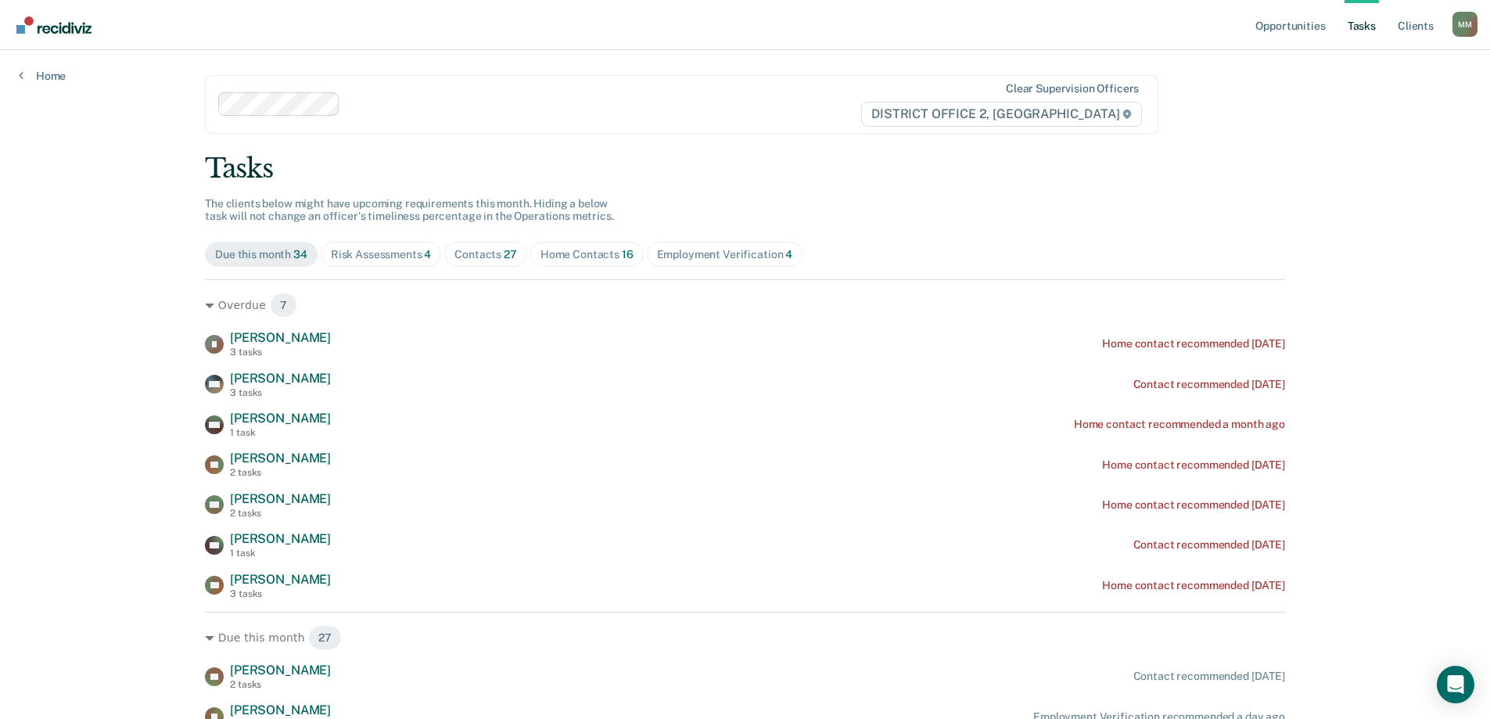
click at [482, 258] on div "Contacts 27" at bounding box center [486, 254] width 63 height 13
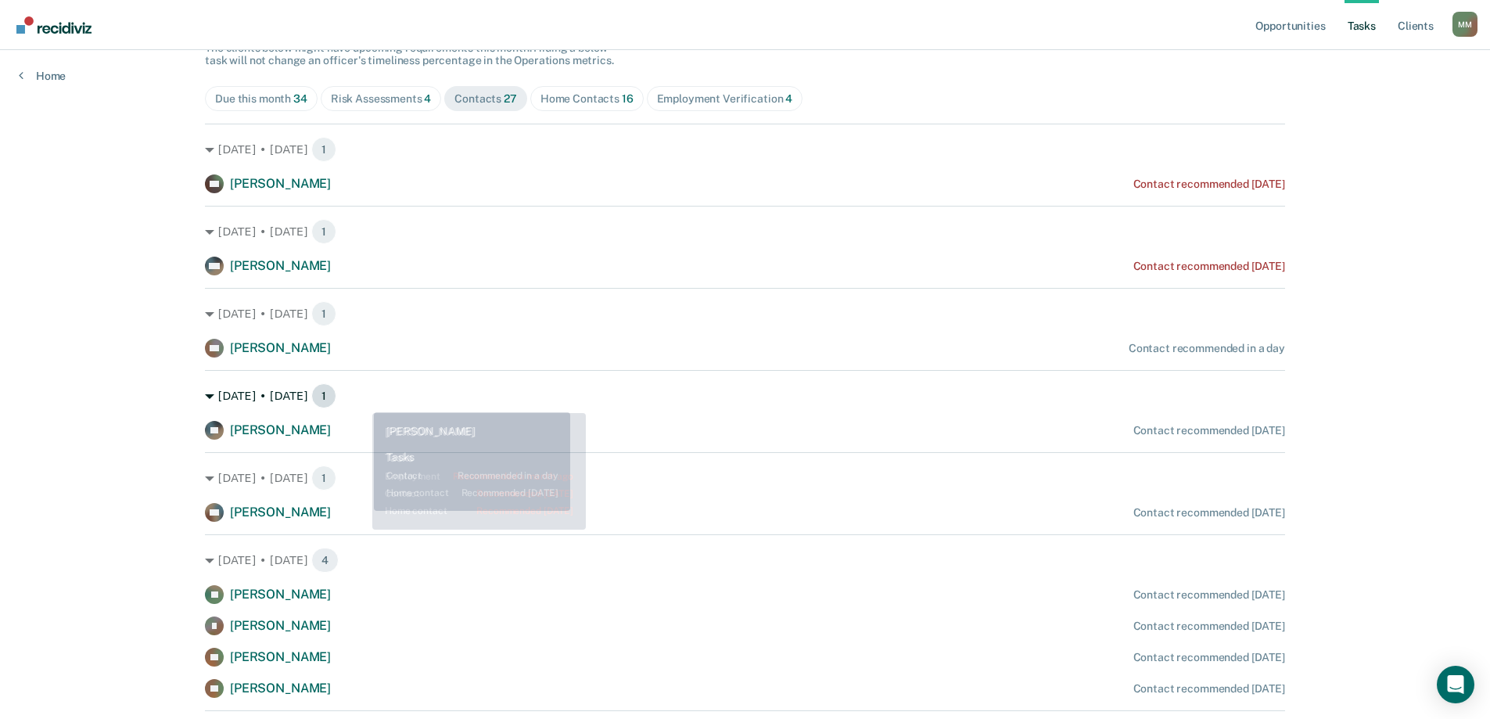
scroll to position [156, 0]
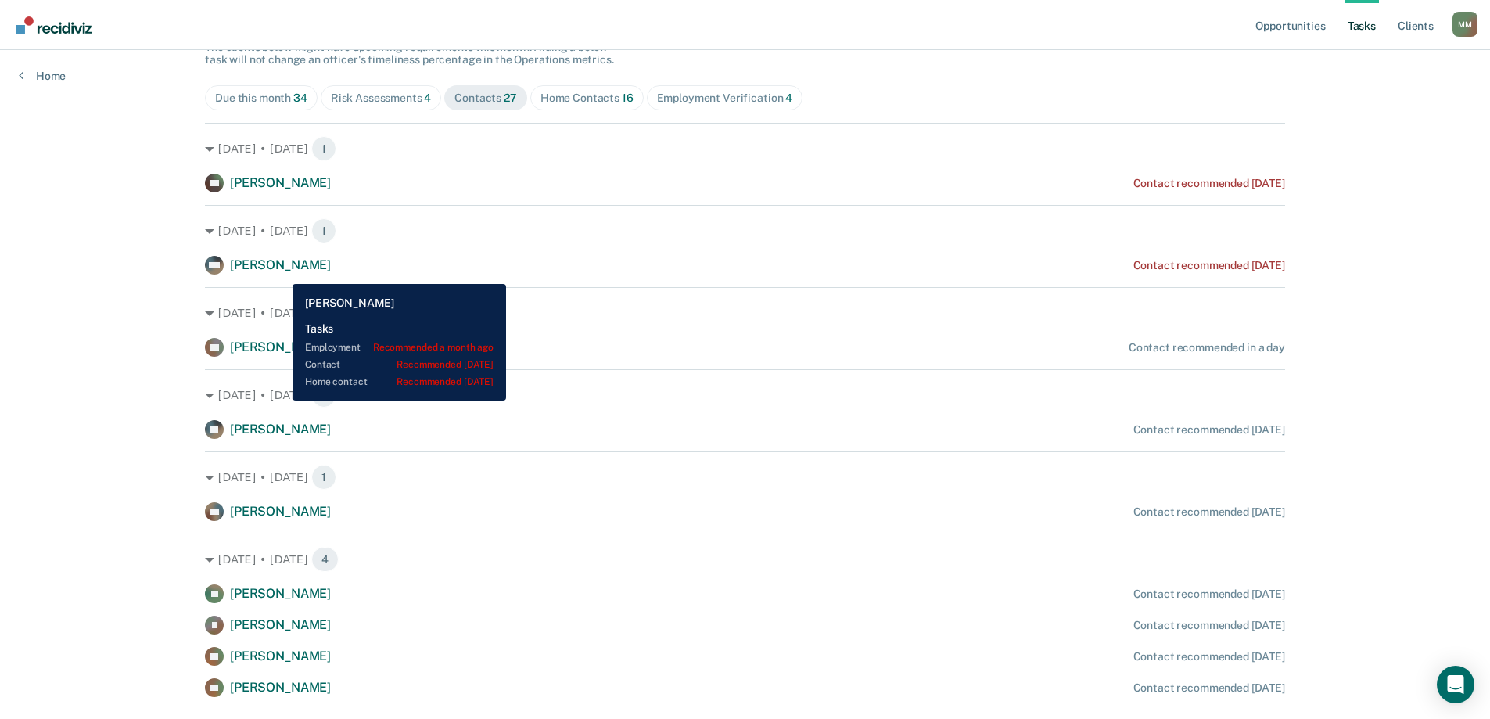
click at [281, 272] on span "[PERSON_NAME]" at bounding box center [280, 264] width 101 height 15
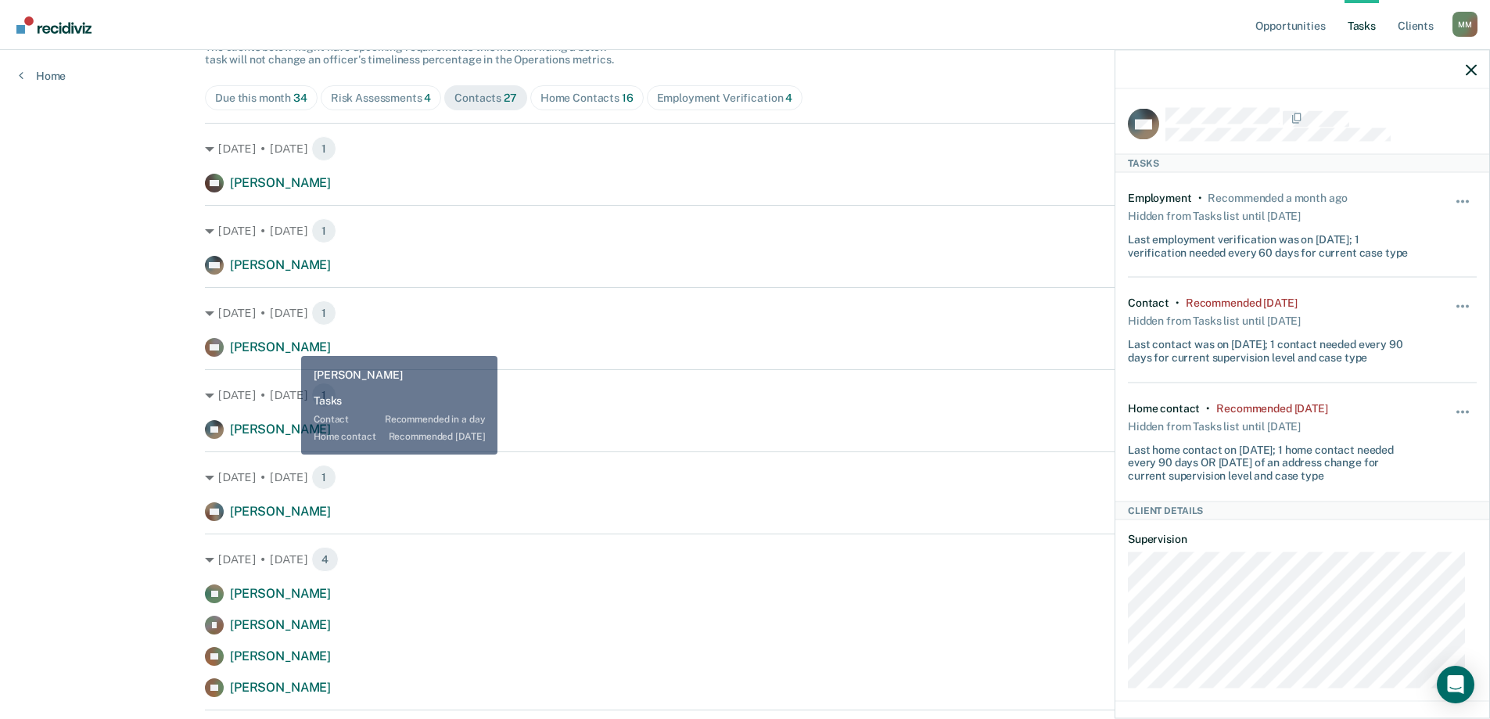
click at [289, 347] on span "[PERSON_NAME]" at bounding box center [280, 347] width 101 height 15
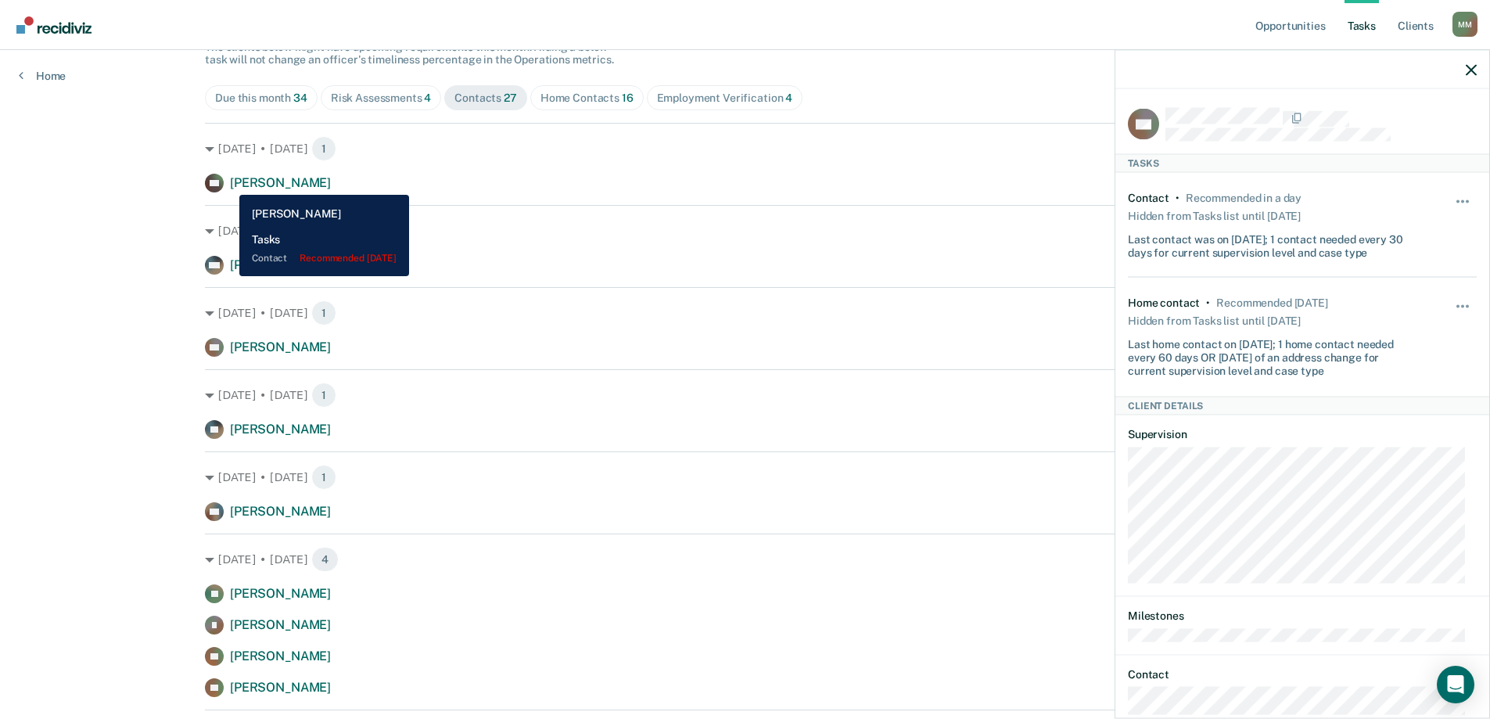
click at [230, 182] on span "[PERSON_NAME]" at bounding box center [280, 182] width 101 height 15
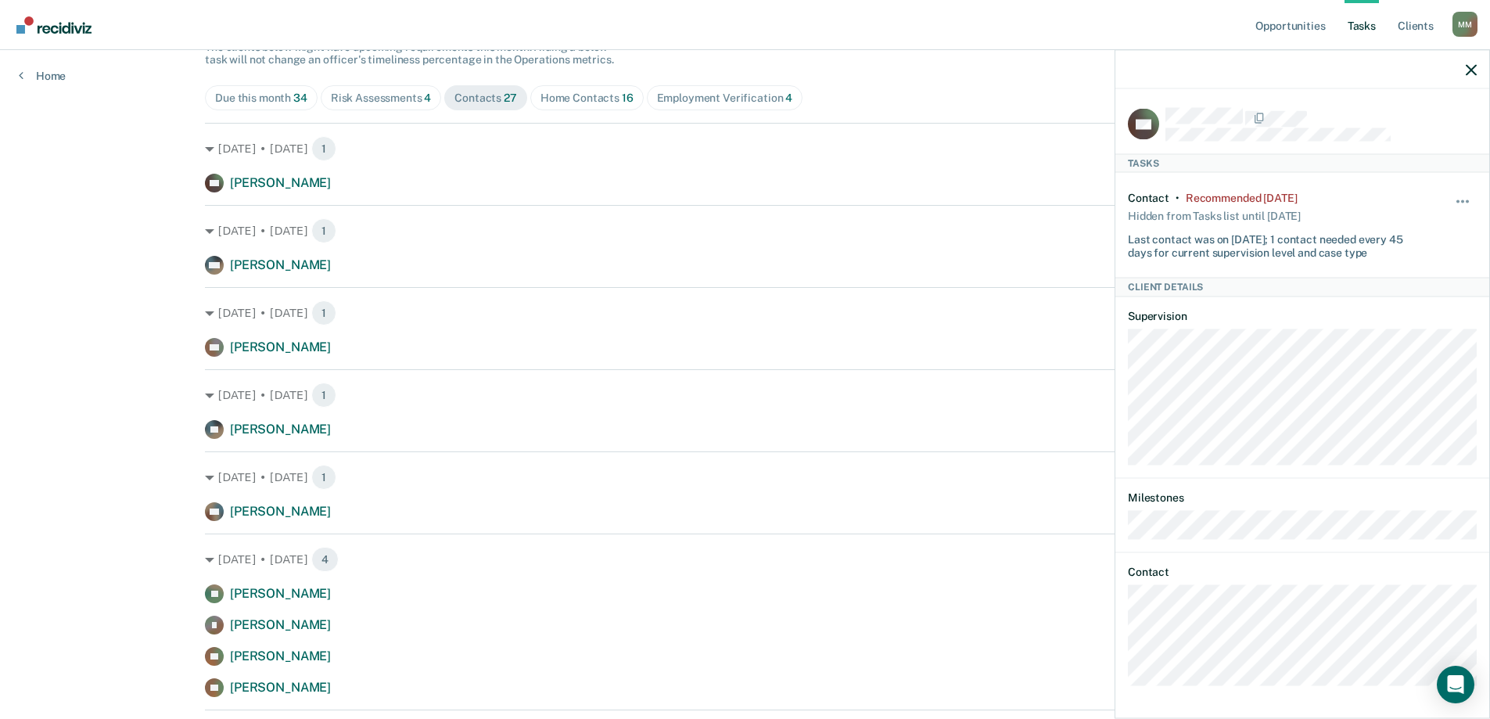
click at [404, 103] on div "Risk Assessments 4" at bounding box center [381, 98] width 101 height 13
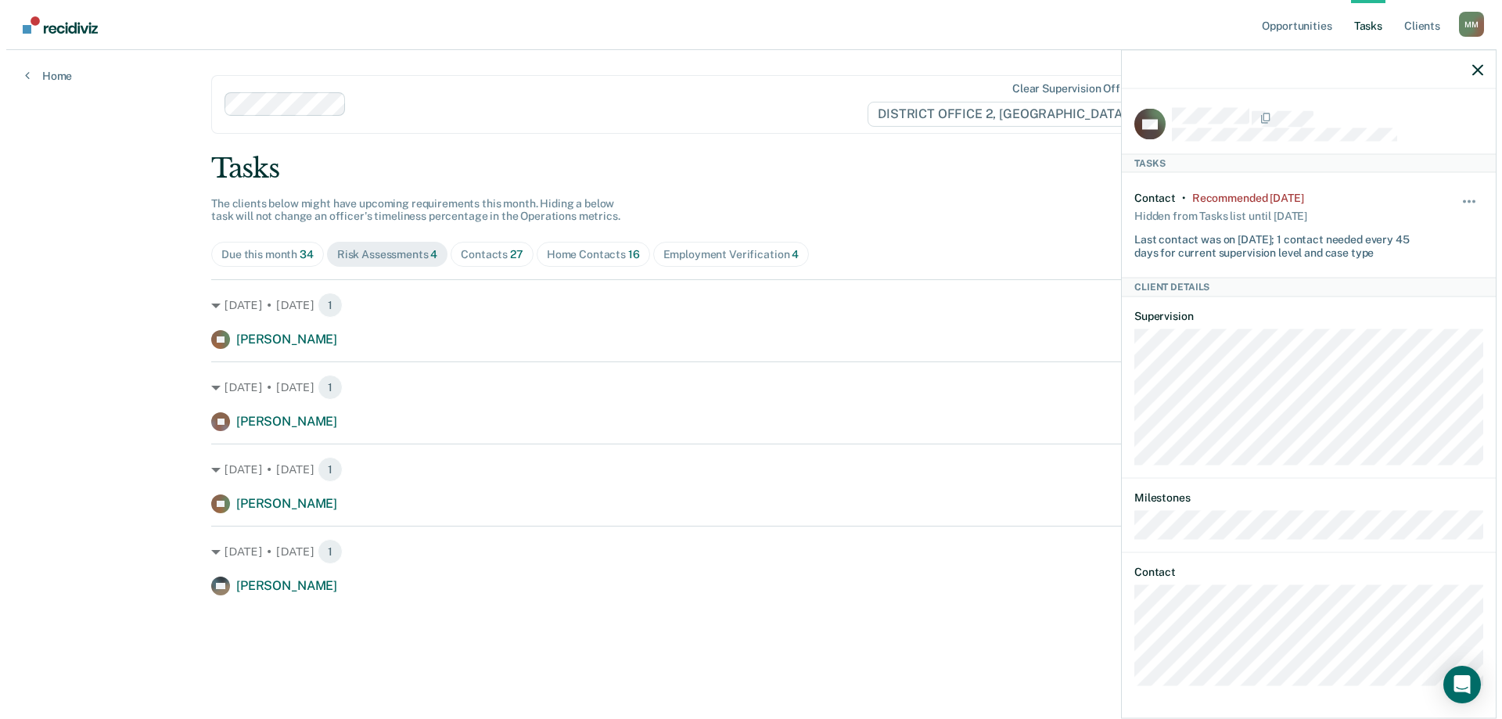
scroll to position [0, 0]
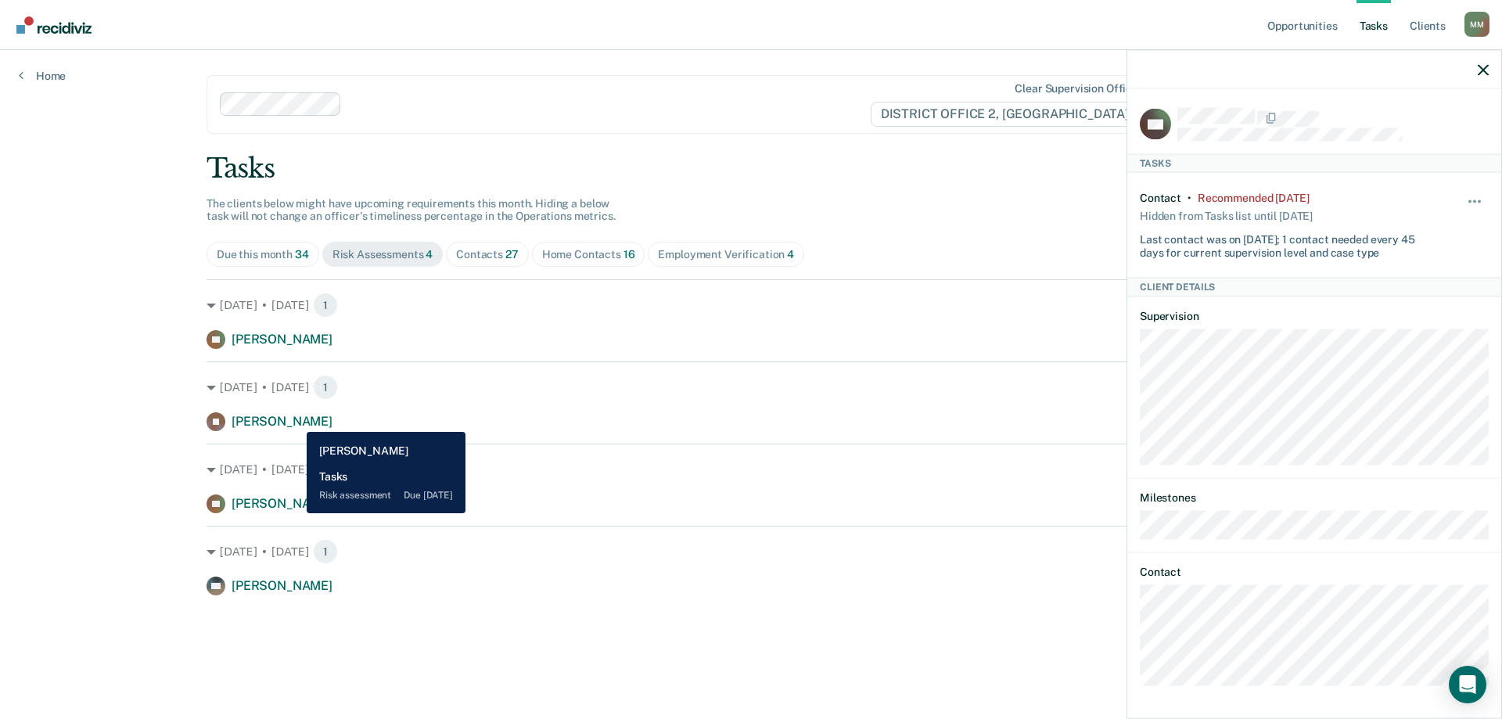
click at [294, 421] on span "[PERSON_NAME]" at bounding box center [282, 421] width 101 height 15
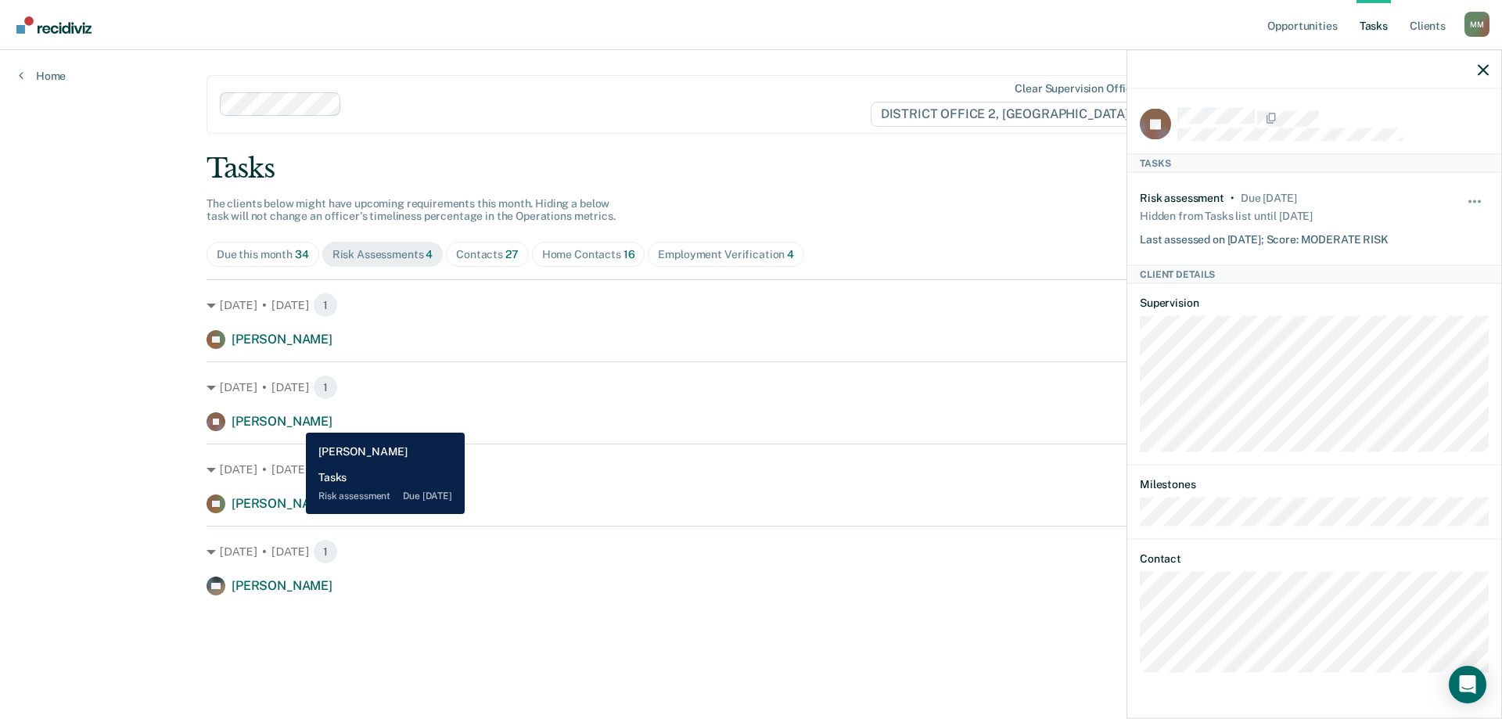
click at [294, 421] on span "[PERSON_NAME]" at bounding box center [282, 421] width 101 height 15
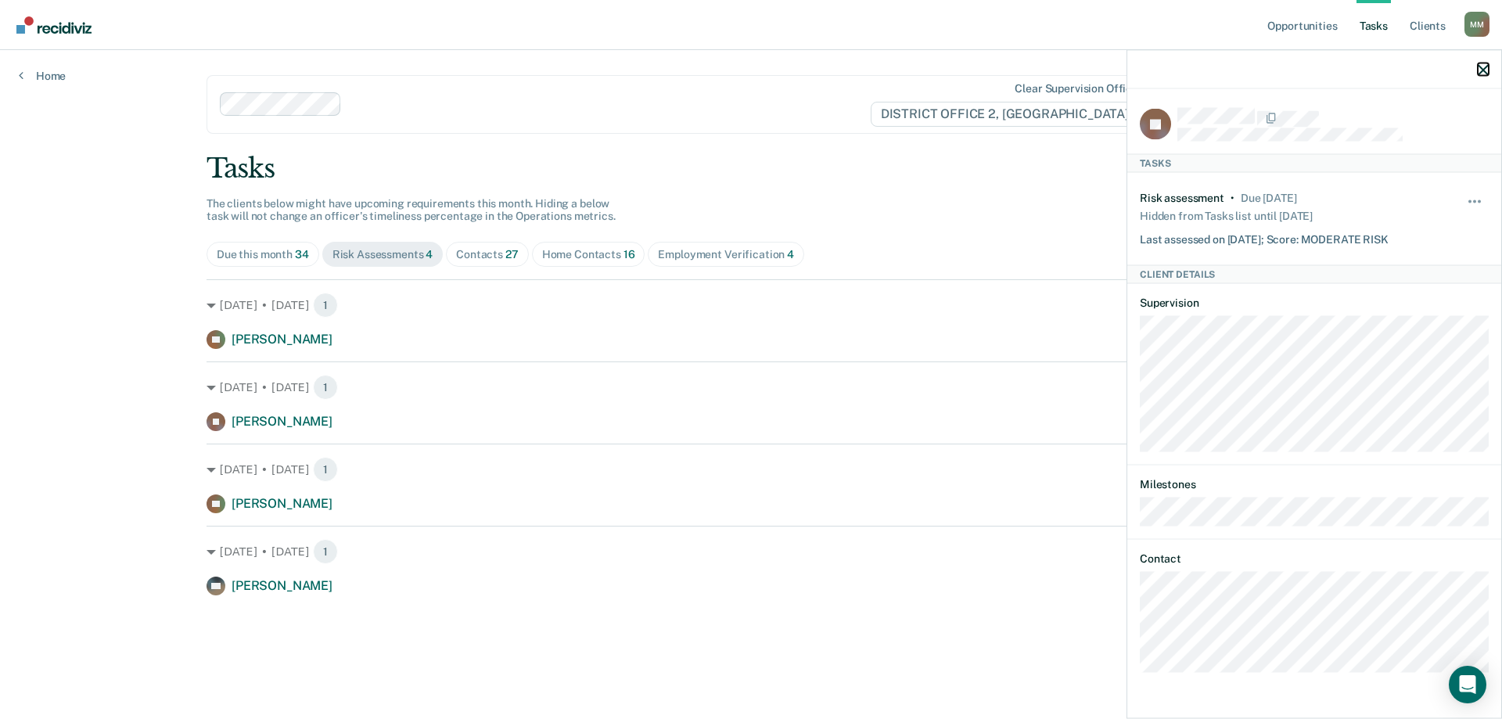
click at [1481, 66] on icon "button" at bounding box center [1483, 69] width 11 height 11
